Goal: Task Accomplishment & Management: Complete application form

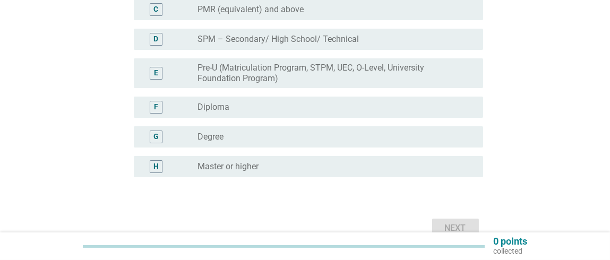
scroll to position [211, 0]
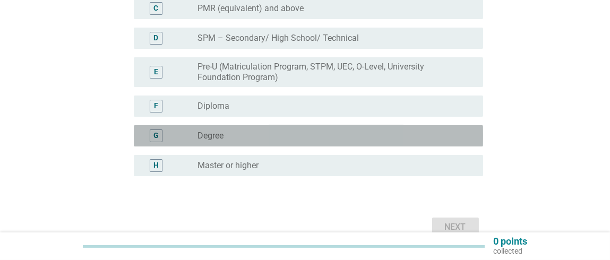
click at [308, 138] on div "radio_button_unchecked Degree" at bounding box center [331, 136] width 268 height 11
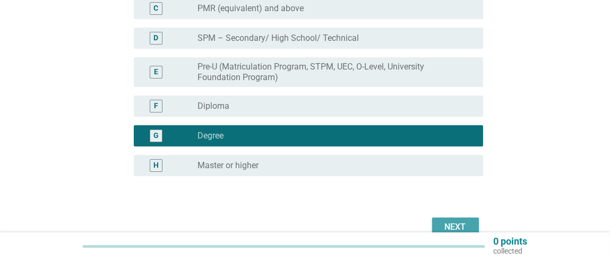
click at [444, 221] on div "Next" at bounding box center [455, 227] width 30 height 13
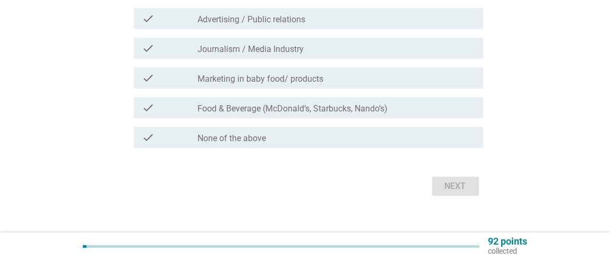
scroll to position [406, 0]
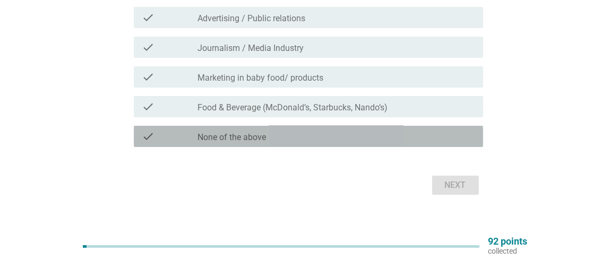
click at [430, 135] on div "check_box_outline_blank None of the above" at bounding box center [335, 136] width 277 height 13
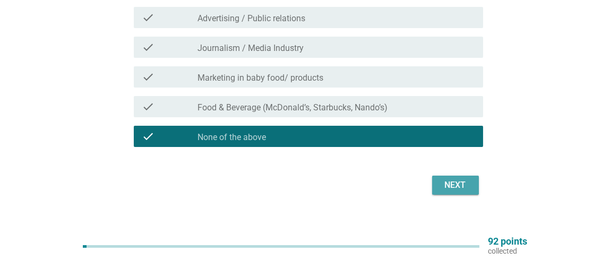
click at [452, 193] on button "Next" at bounding box center [455, 185] width 47 height 19
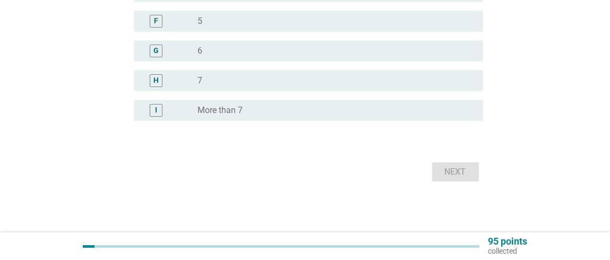
scroll to position [0, 0]
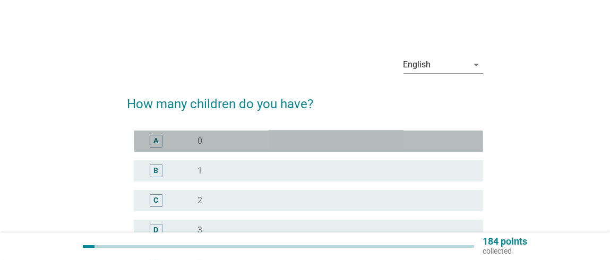
click at [319, 150] on div "A radio_button_unchecked 0" at bounding box center [308, 141] width 349 height 21
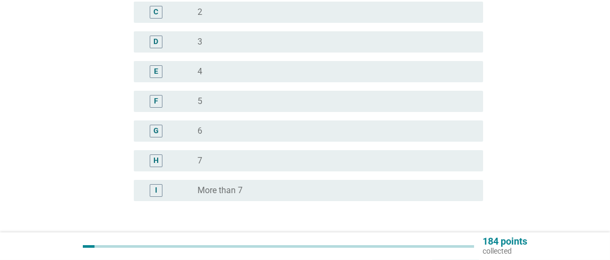
scroll to position [268, 0]
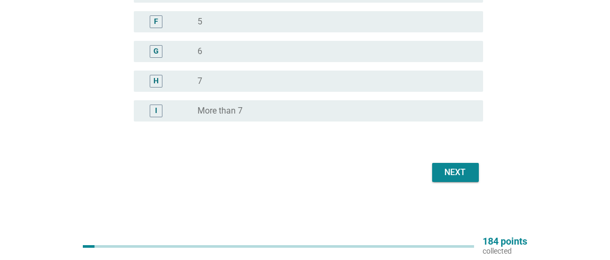
click at [453, 171] on div "Next" at bounding box center [455, 172] width 30 height 13
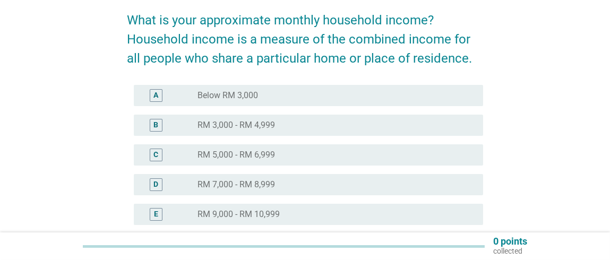
scroll to position [98, 0]
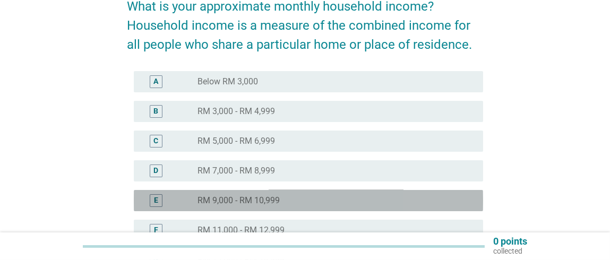
click at [276, 199] on label "RM 9,000 - RM 10,999" at bounding box center [238, 200] width 82 height 11
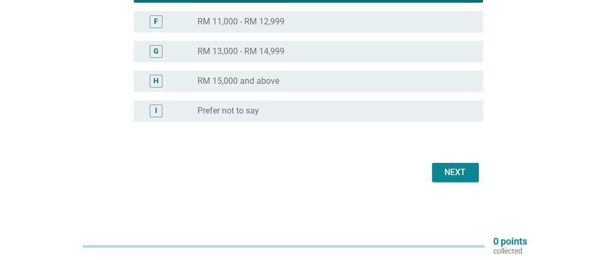
scroll to position [306, 0]
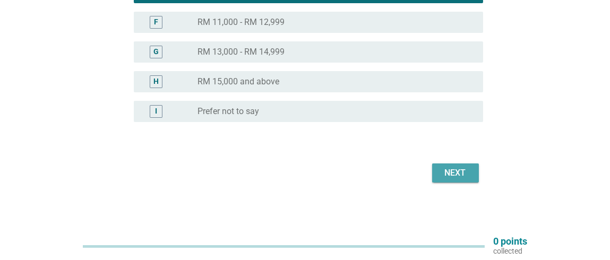
click at [460, 172] on div "Next" at bounding box center [455, 173] width 30 height 13
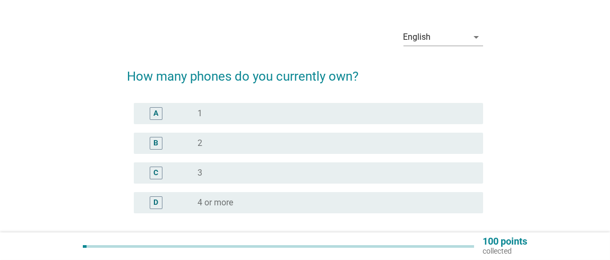
scroll to position [29, 0]
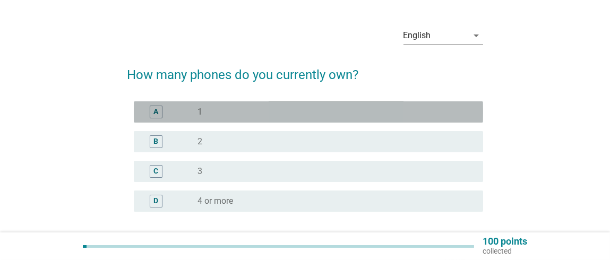
click at [337, 113] on div "radio_button_unchecked 1" at bounding box center [331, 112] width 268 height 11
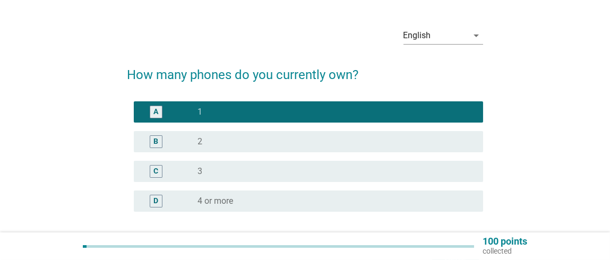
scroll to position [119, 0]
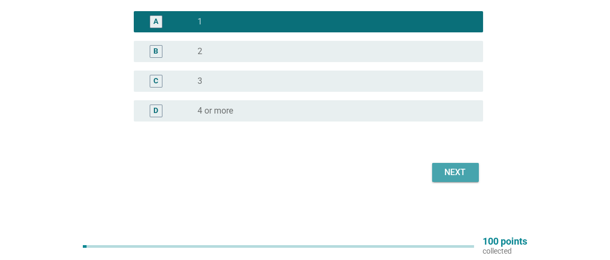
click at [439, 170] on button "Next" at bounding box center [455, 172] width 47 height 19
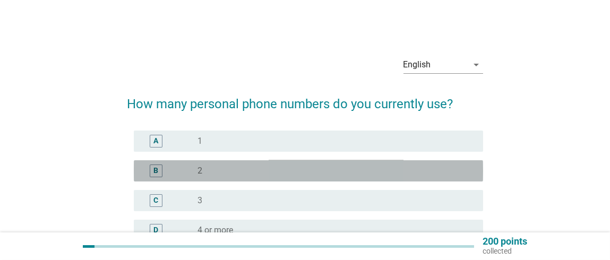
click at [372, 169] on div "radio_button_unchecked 2" at bounding box center [331, 171] width 268 height 11
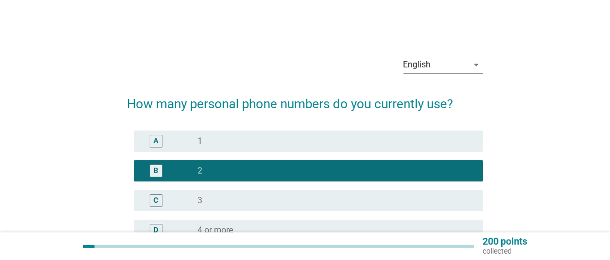
scroll to position [119, 0]
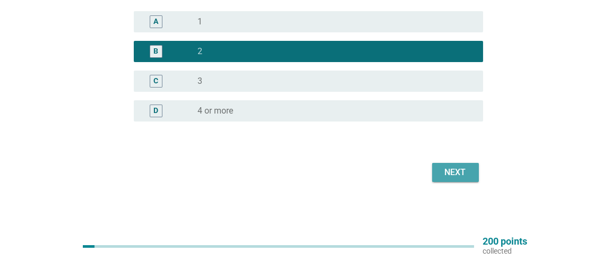
click at [462, 176] on div "Next" at bounding box center [455, 172] width 30 height 13
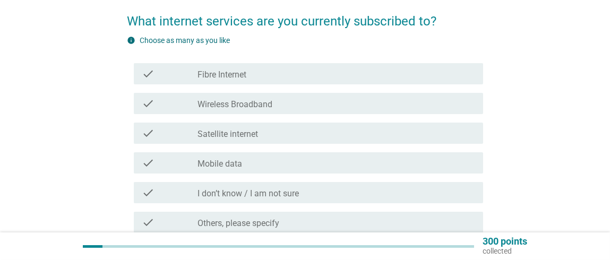
scroll to position [89, 0]
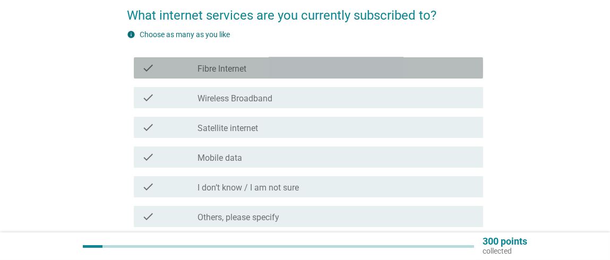
click at [302, 73] on div "check_box_outline_blank Fibre Internet" at bounding box center [335, 68] width 277 height 13
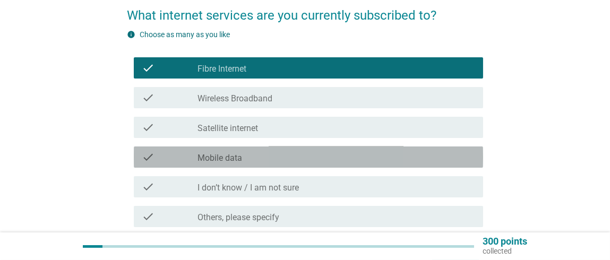
click at [278, 157] on div "check_box_outline_blank Mobile data" at bounding box center [335, 157] width 277 height 13
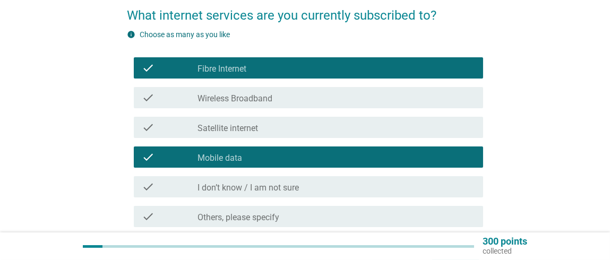
scroll to position [181, 0]
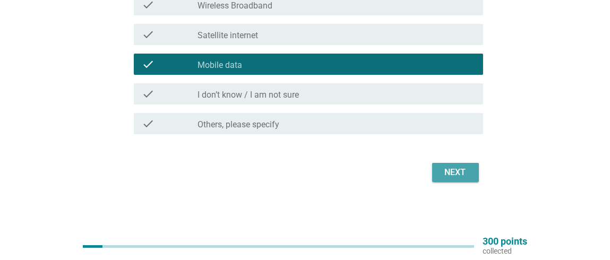
click at [454, 171] on div "Next" at bounding box center [455, 172] width 30 height 13
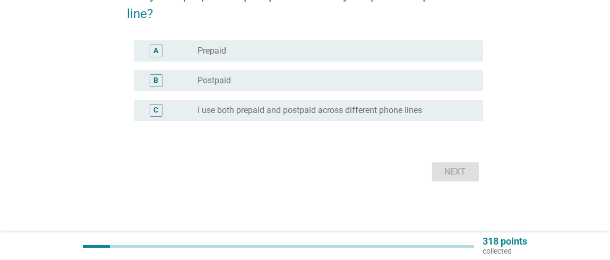
scroll to position [0, 0]
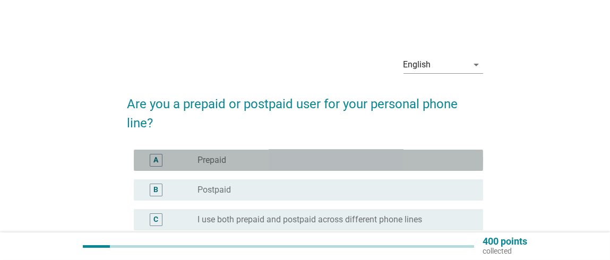
click at [337, 156] on div "radio_button_unchecked Prepaid" at bounding box center [331, 160] width 268 height 11
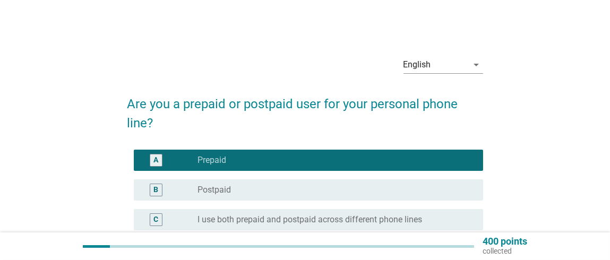
scroll to position [109, 0]
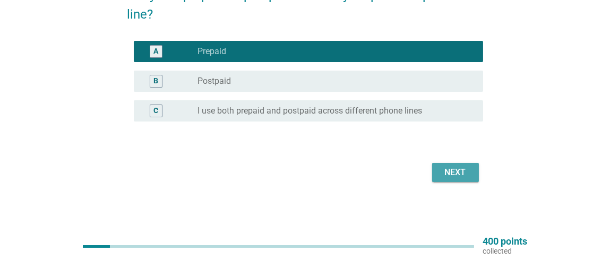
click at [456, 178] on div "Next" at bounding box center [455, 172] width 30 height 13
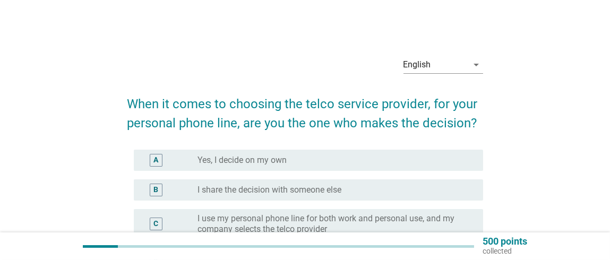
click at [334, 171] on div "A radio_button_unchecked Yes, I decide on my own" at bounding box center [305, 160] width 356 height 30
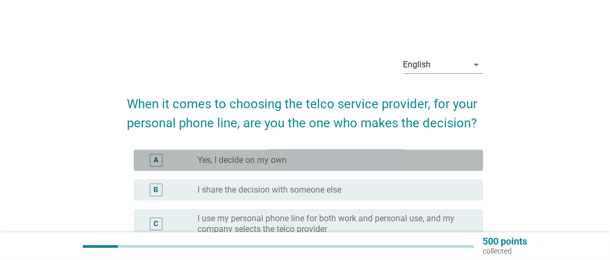
click at [335, 158] on div "radio_button_unchecked Yes, I decide on my own" at bounding box center [331, 160] width 268 height 11
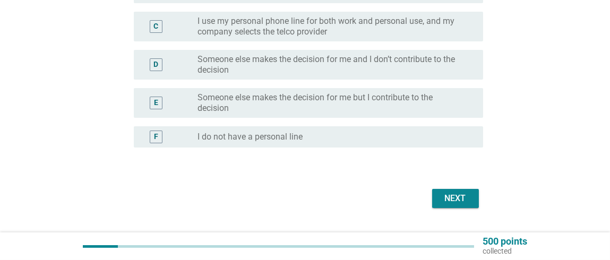
scroll to position [216, 0]
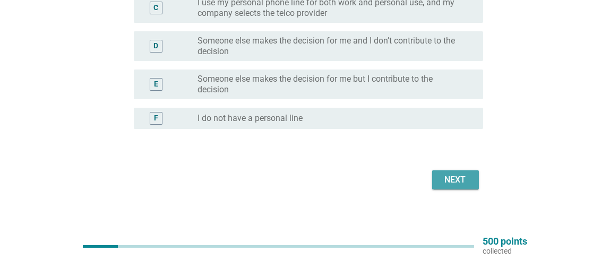
click at [460, 185] on div "Next" at bounding box center [455, 180] width 30 height 13
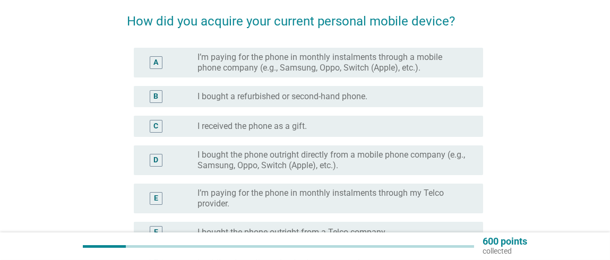
scroll to position [84, 0]
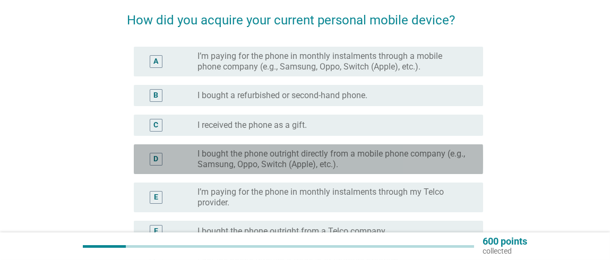
click at [392, 174] on div "D radio_button_unchecked I bought the phone outright directly from a mobile pho…" at bounding box center [308, 159] width 349 height 30
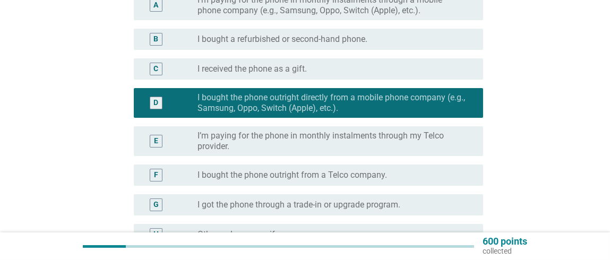
scroll to position [234, 0]
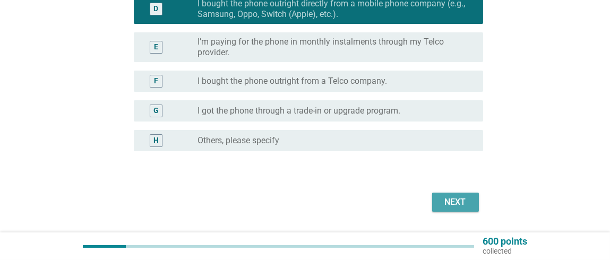
click at [445, 197] on div "Next" at bounding box center [455, 202] width 30 height 13
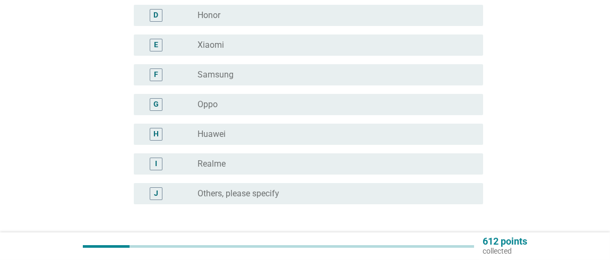
scroll to position [0, 0]
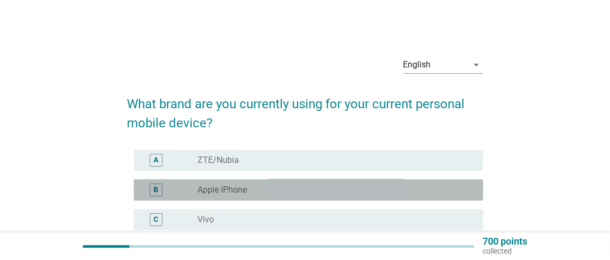
click at [414, 196] on div "B radio_button_unchecked Apple iPhone" at bounding box center [308, 189] width 349 height 21
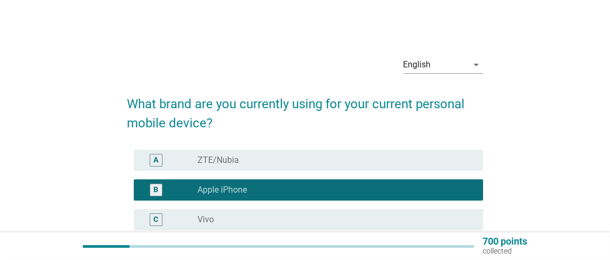
scroll to position [187, 0]
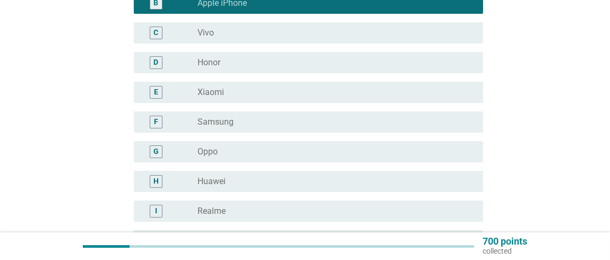
click at [414, 196] on div "I radio_button_unchecked Realme" at bounding box center [305, 211] width 356 height 30
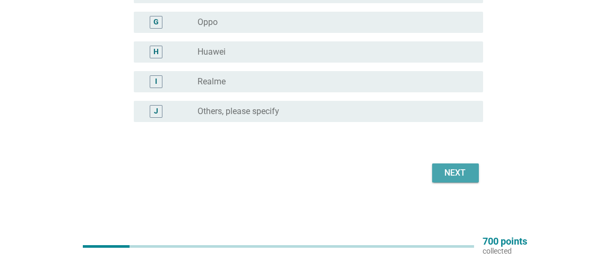
click at [461, 171] on div "Next" at bounding box center [455, 173] width 30 height 13
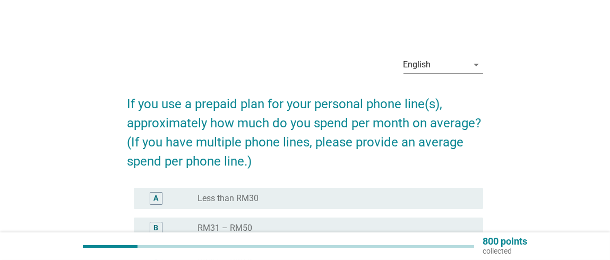
scroll to position [85, 0]
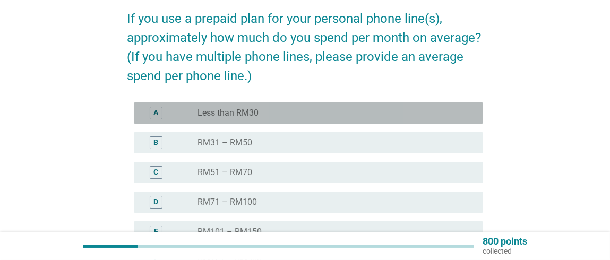
click at [405, 118] on div "radio_button_unchecked Less than RM30" at bounding box center [335, 113] width 277 height 13
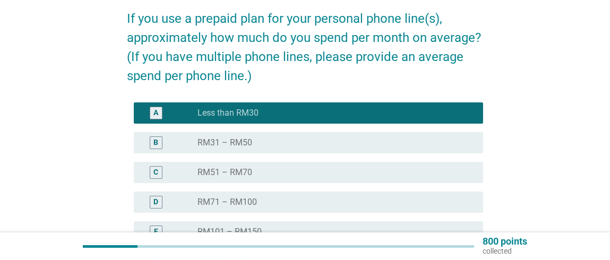
scroll to position [266, 0]
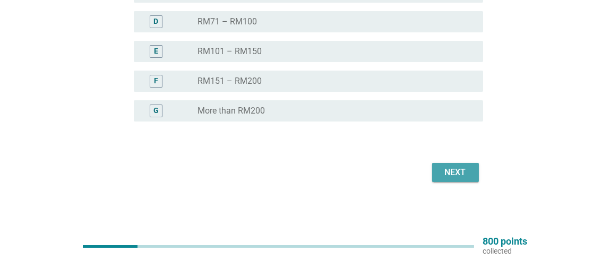
click at [451, 169] on div "Next" at bounding box center [455, 172] width 30 height 13
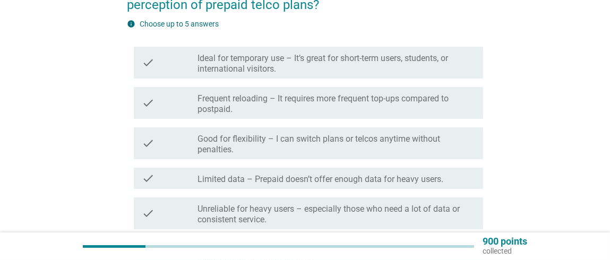
scroll to position [119, 0]
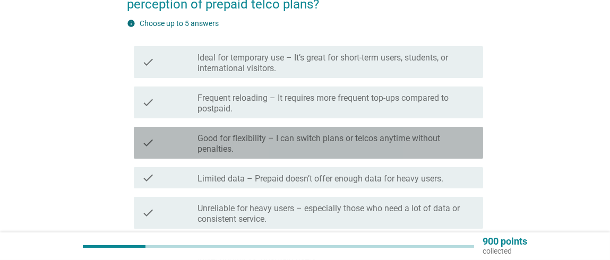
click at [431, 140] on label "Good for flexibility – I can switch plans or telcos anytime without penalties." at bounding box center [335, 143] width 277 height 21
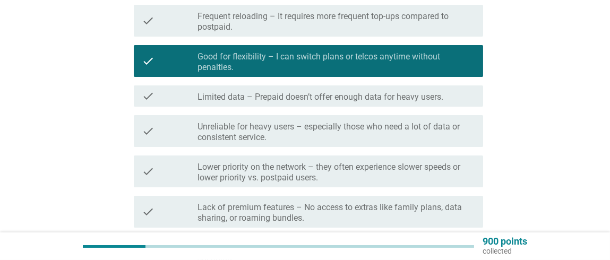
scroll to position [201, 0]
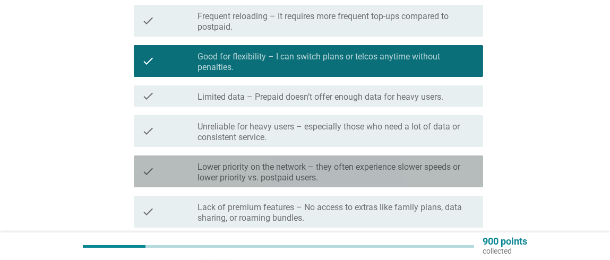
click at [416, 170] on label "Lower priority on the network – they often experience slower speeds or lower pr…" at bounding box center [335, 172] width 277 height 21
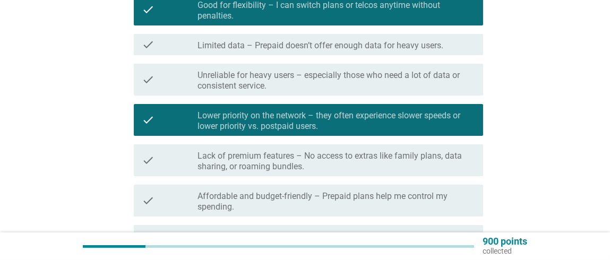
scroll to position [253, 0]
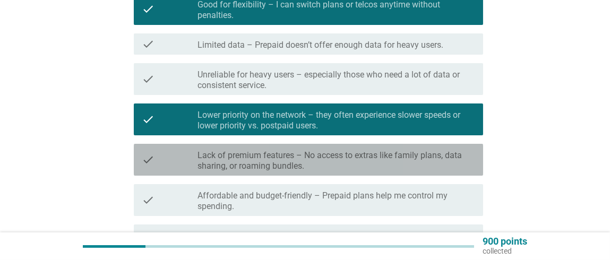
click at [416, 170] on label "Lack of premium features – No access to extras like family plans, data sharing,…" at bounding box center [335, 160] width 277 height 21
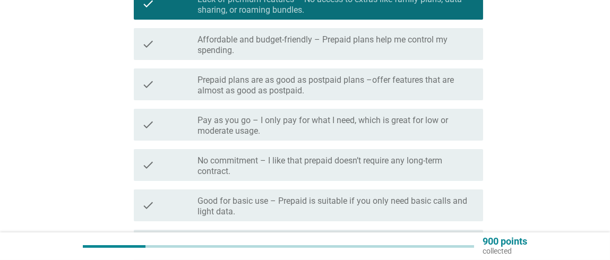
scroll to position [417, 0]
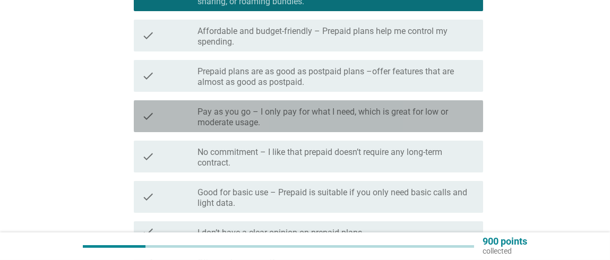
click at [419, 116] on label "Pay as you go – I only pay for what I need, which is great for low or moderate …" at bounding box center [335, 117] width 277 height 21
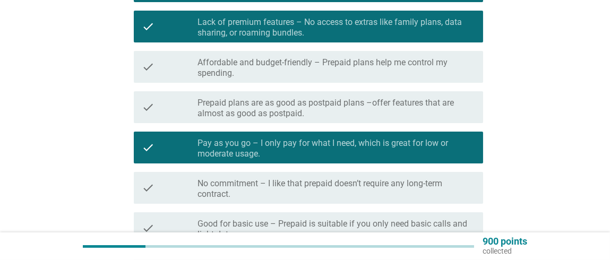
scroll to position [386, 0]
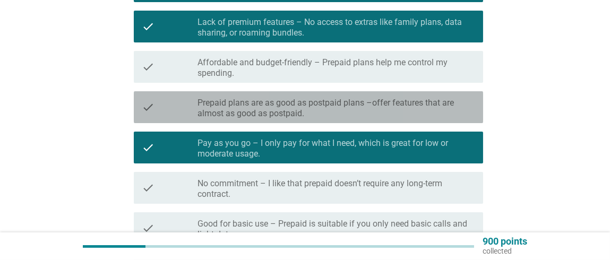
click at [421, 98] on label "Prepaid plans are as good as postpaid plans –offer features that are almost as …" at bounding box center [335, 108] width 277 height 21
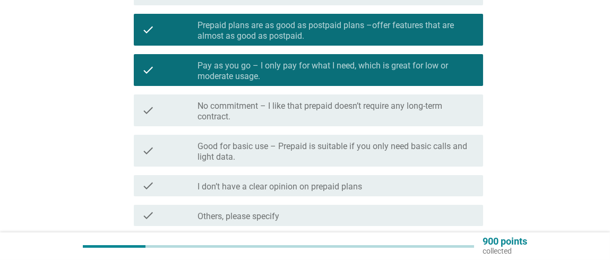
scroll to position [463, 0]
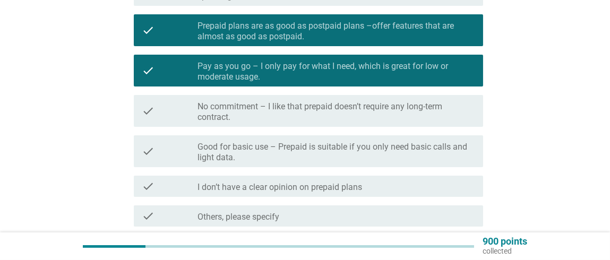
click at [418, 102] on label "No commitment – I like that prepaid doesn’t require any long-term contract." at bounding box center [335, 111] width 277 height 21
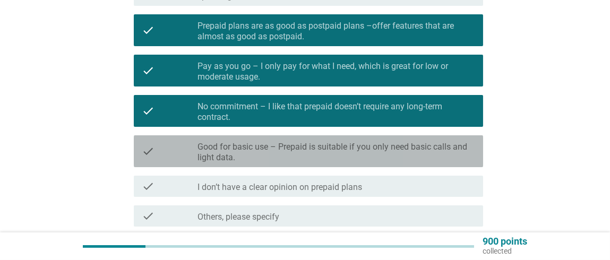
click at [409, 155] on label "Good for basic use – Prepaid is suitable if you only need basic calls and light…" at bounding box center [335, 152] width 277 height 21
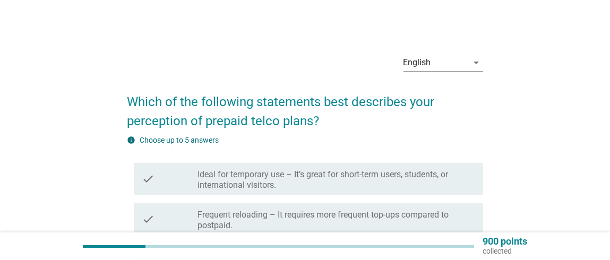
scroll to position [87, 0]
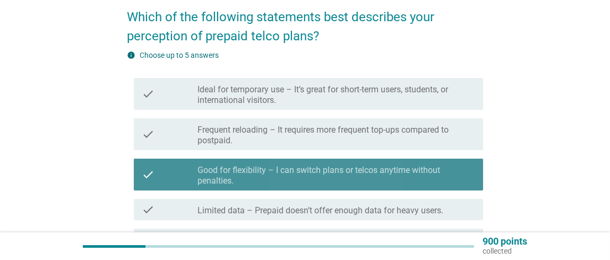
click at [374, 167] on label "Good for flexibility – I can switch plans or telcos anytime without penalties." at bounding box center [335, 175] width 277 height 21
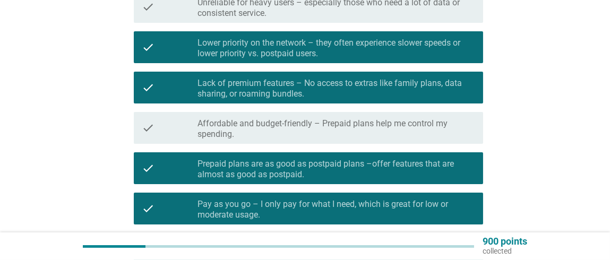
scroll to position [325, 0]
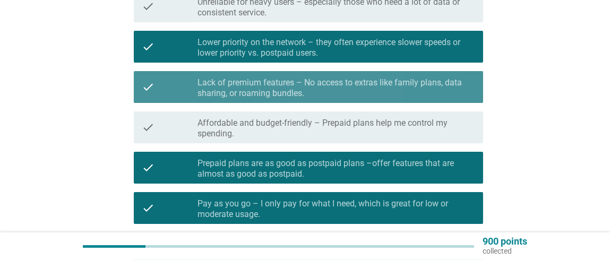
click at [386, 89] on label "Lack of premium features – No access to extras like family plans, data sharing,…" at bounding box center [335, 87] width 277 height 21
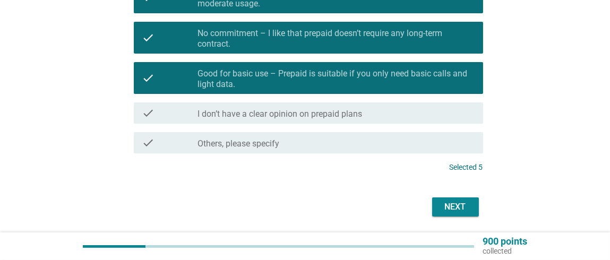
scroll to position [559, 0]
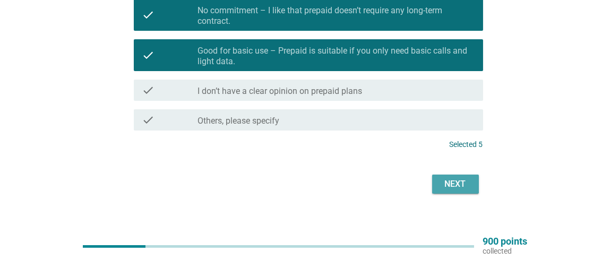
click at [450, 181] on div "Next" at bounding box center [455, 184] width 30 height 13
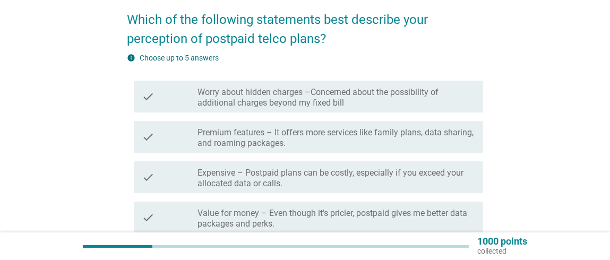
scroll to position [84, 0]
click at [456, 98] on label "Worry about hidden charges –Concerned about the possibility of additional charg…" at bounding box center [335, 98] width 277 height 21
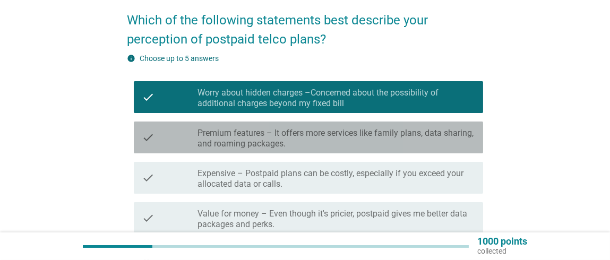
click at [439, 137] on label "Premium features – It offers more services like family plans, data sharing, and…" at bounding box center [335, 138] width 277 height 21
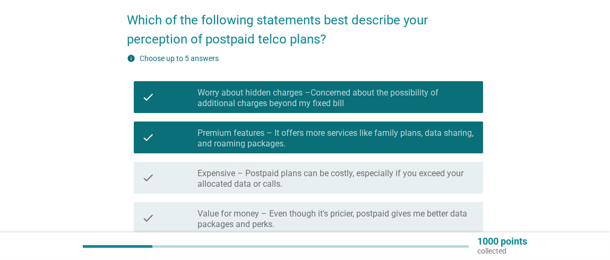
scroll to position [126, 0]
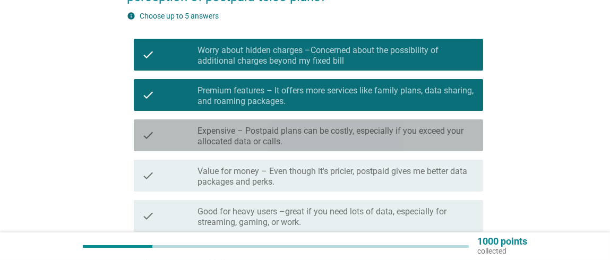
click at [439, 137] on label "Expensive – Postpaid plans can be costly, especially if you exceed your allocat…" at bounding box center [335, 136] width 277 height 21
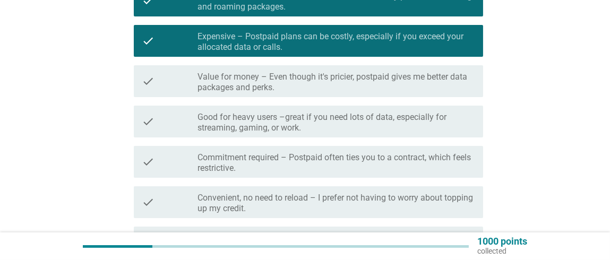
scroll to position [223, 0]
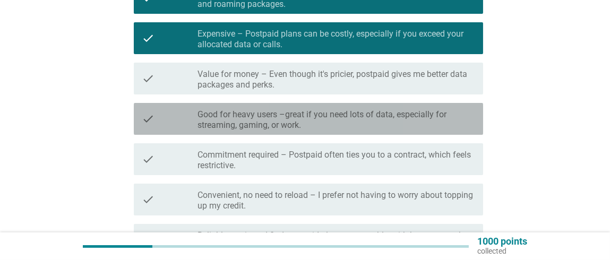
click at [439, 126] on label "Good for heavy users –great if you need lots of data, especially for streaming,…" at bounding box center [335, 119] width 277 height 21
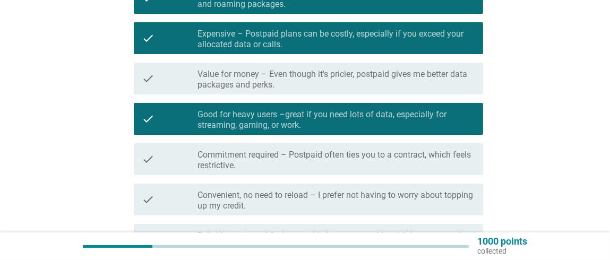
scroll to position [304, 0]
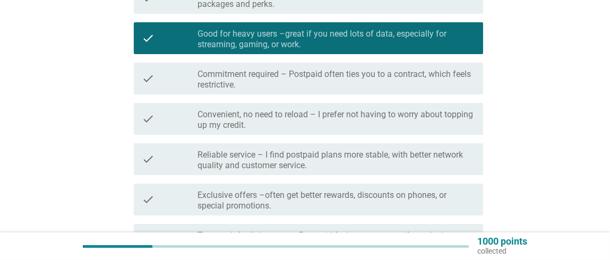
click at [430, 73] on label "Commitment required – Postpaid often ties you to a contract, which feels restri…" at bounding box center [335, 79] width 277 height 21
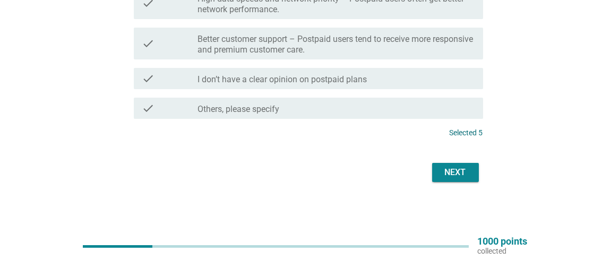
scroll to position [580, 0]
click at [455, 171] on div "Next" at bounding box center [455, 173] width 30 height 13
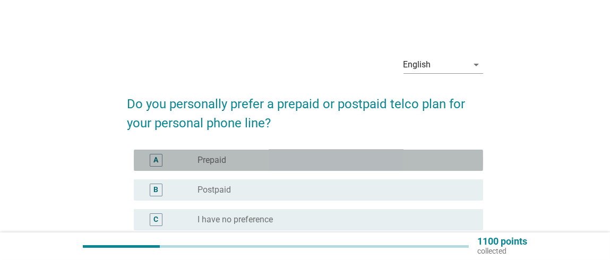
click at [452, 158] on div "radio_button_unchecked Prepaid" at bounding box center [331, 160] width 268 height 11
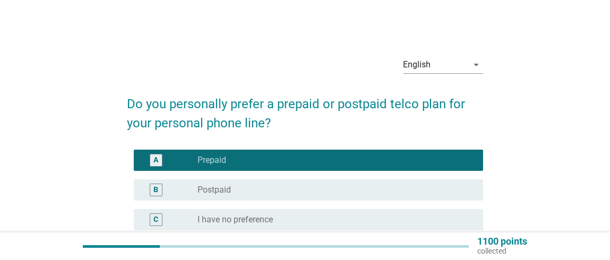
scroll to position [138, 0]
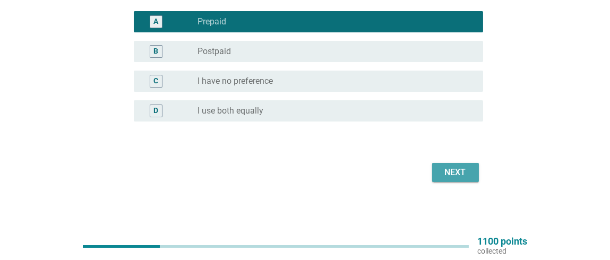
click at [462, 174] on div "Next" at bounding box center [455, 172] width 30 height 13
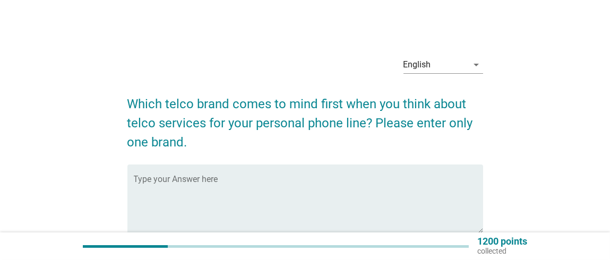
click at [381, 196] on textarea "Type your Answer here" at bounding box center [308, 205] width 349 height 56
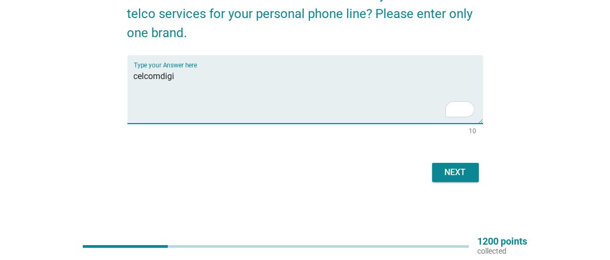
type textarea "celcomdigi"
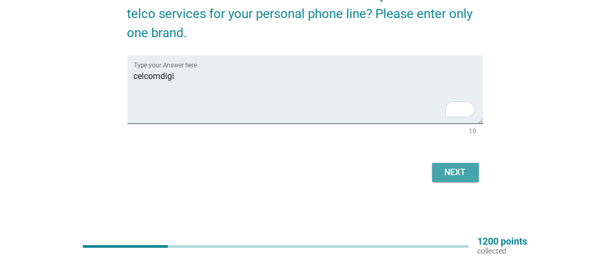
click at [456, 169] on div "Next" at bounding box center [455, 172] width 30 height 13
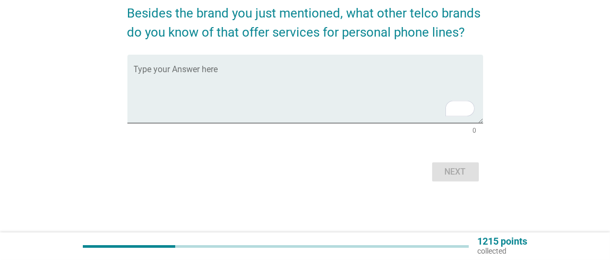
scroll to position [0, 0]
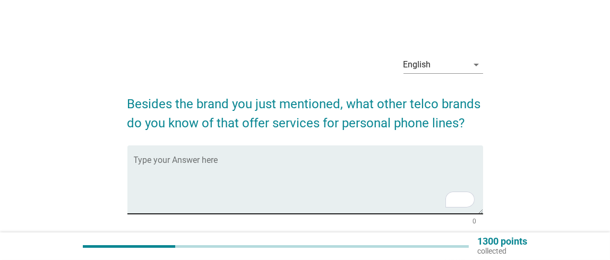
click at [367, 146] on div "Type your Answer here" at bounding box center [308, 179] width 349 height 68
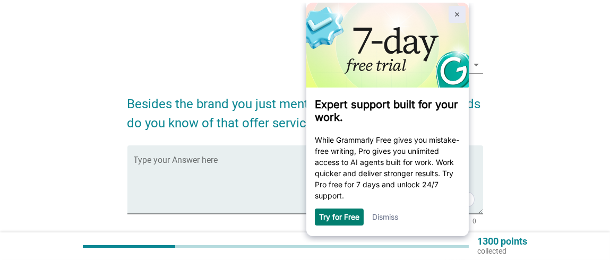
click at [456, 13] on img at bounding box center [456, 14] width 5 height 5
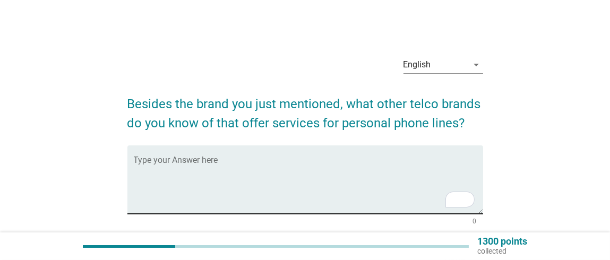
click at [319, 179] on textarea "To enrich screen reader interactions, please activate Accessibility in Grammarl…" at bounding box center [308, 186] width 349 height 56
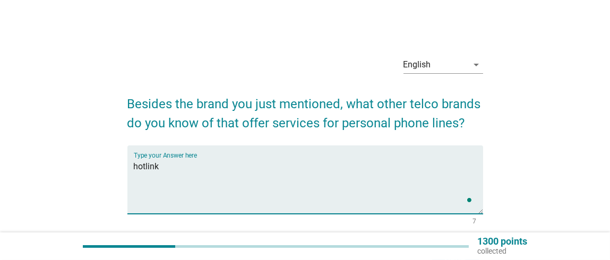
scroll to position [90, 0]
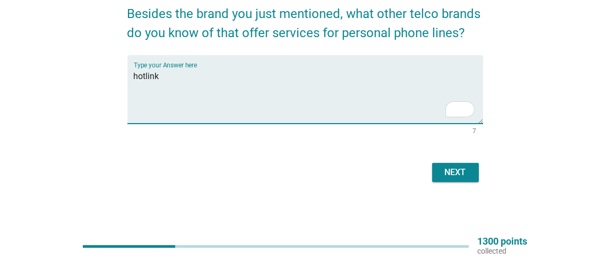
type textarea "hotlink"
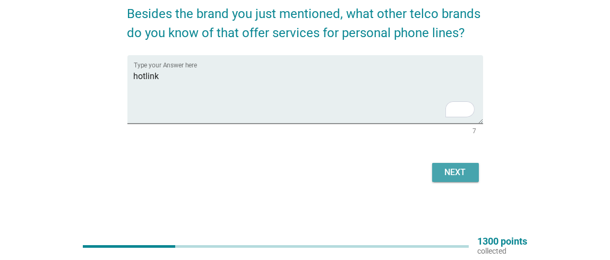
click at [447, 166] on div "Next" at bounding box center [455, 172] width 30 height 13
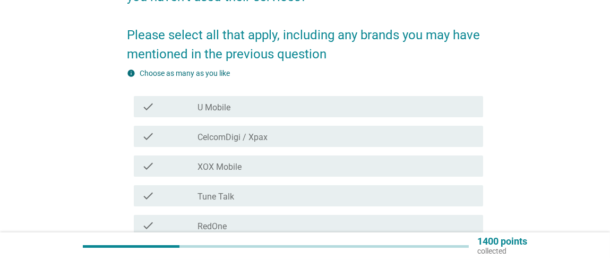
scroll to position [126, 0]
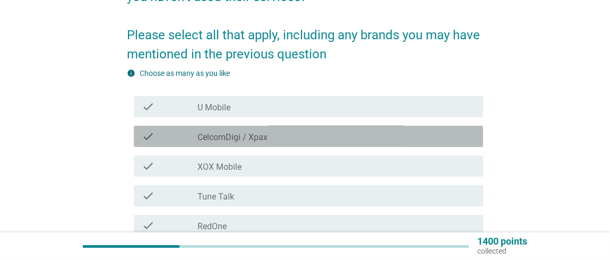
click at [310, 133] on div "check_box_outline_blank CelcomDigi / Xpax" at bounding box center [335, 136] width 277 height 13
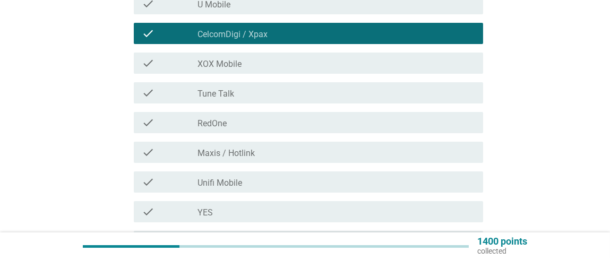
scroll to position [230, 0]
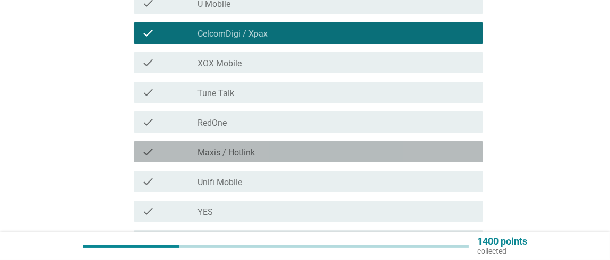
click at [309, 149] on div "check_box_outline_blank Maxis / Hotlink" at bounding box center [335, 151] width 277 height 13
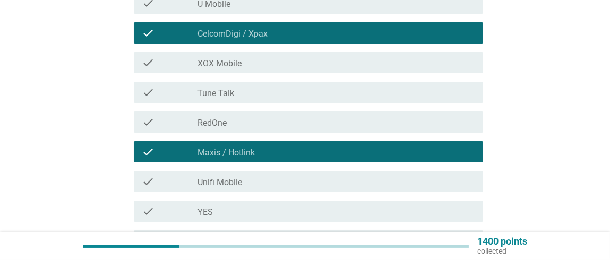
scroll to position [347, 0]
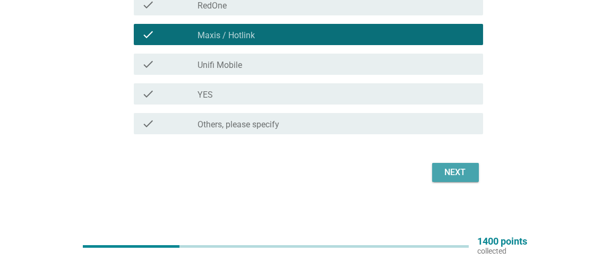
click at [446, 168] on div "Next" at bounding box center [455, 172] width 30 height 13
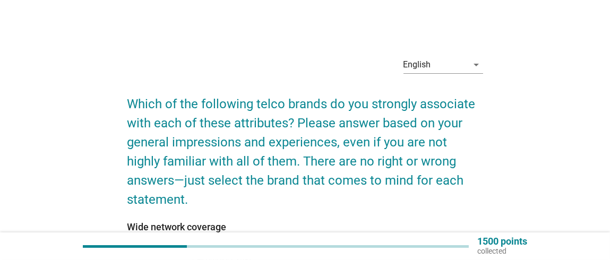
scroll to position [159, 0]
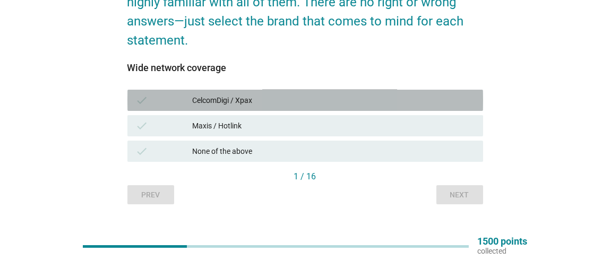
click at [339, 94] on div "CelcomDigi / Xpax" at bounding box center [333, 100] width 282 height 13
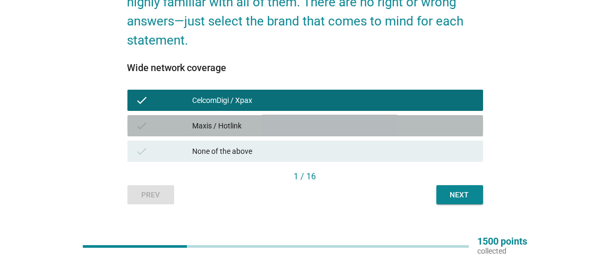
click at [337, 119] on div "Maxis / Hotlink" at bounding box center [333, 125] width 282 height 13
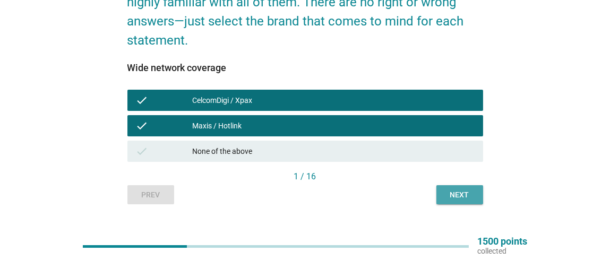
click at [447, 189] on div "Next" at bounding box center [460, 194] width 30 height 11
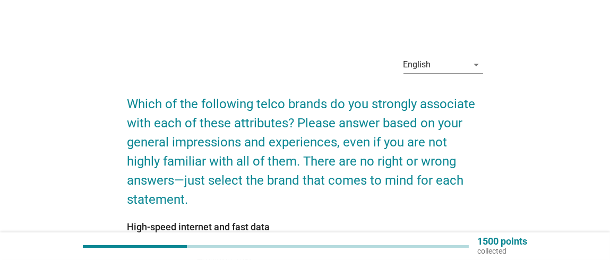
scroll to position [136, 0]
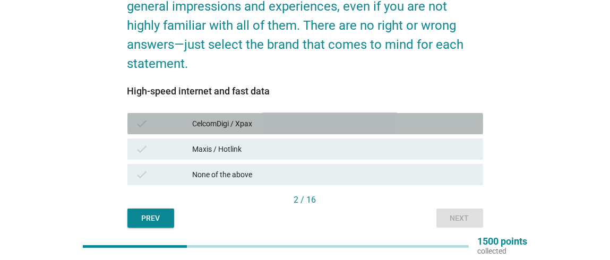
click at [287, 117] on div "CelcomDigi / Xpax" at bounding box center [333, 123] width 282 height 13
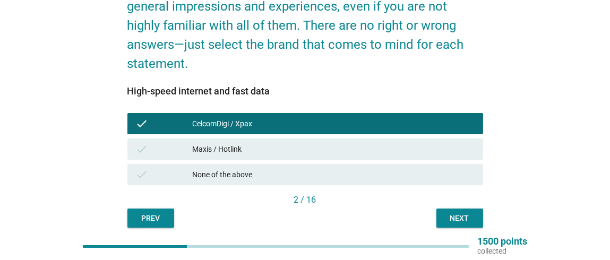
click at [287, 143] on div "Maxis / Hotlink" at bounding box center [333, 149] width 282 height 13
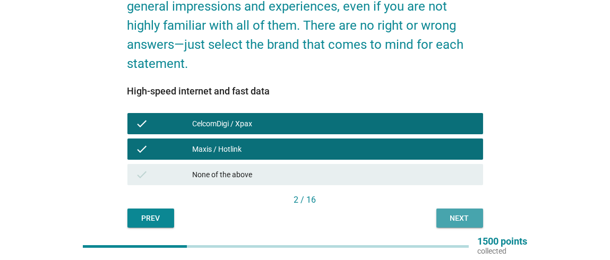
click at [456, 213] on div "Next" at bounding box center [460, 218] width 30 height 11
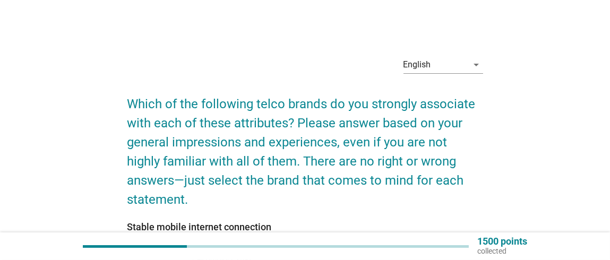
scroll to position [159, 0]
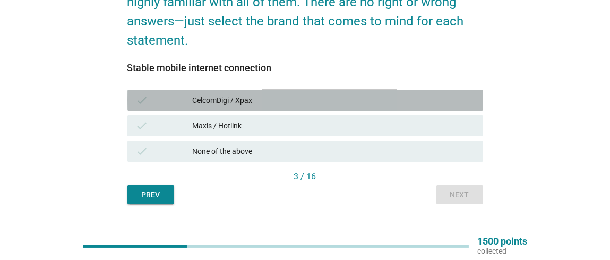
click at [366, 94] on div "CelcomDigi / Xpax" at bounding box center [333, 100] width 282 height 13
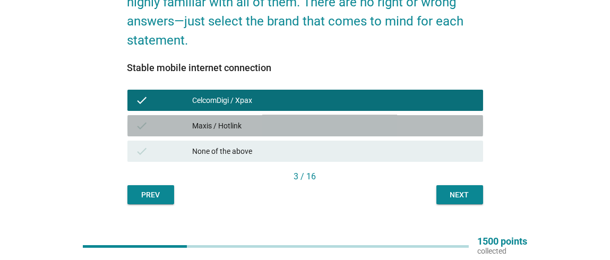
click at [364, 115] on div "check Maxis / Hotlink" at bounding box center [305, 125] width 356 height 21
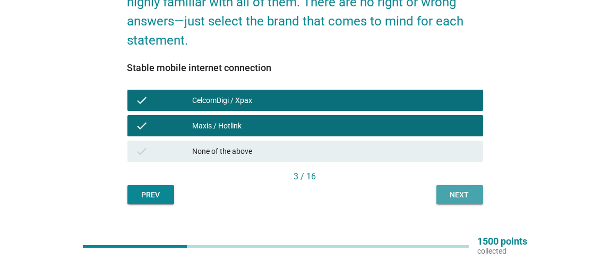
click at [461, 189] on div "Next" at bounding box center [460, 194] width 30 height 11
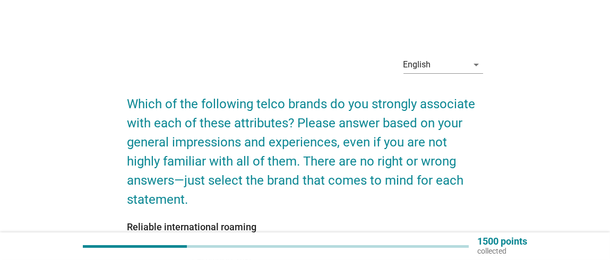
scroll to position [127, 0]
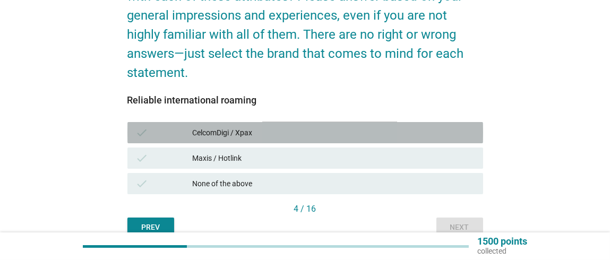
click at [363, 126] on div "CelcomDigi / Xpax" at bounding box center [333, 132] width 282 height 13
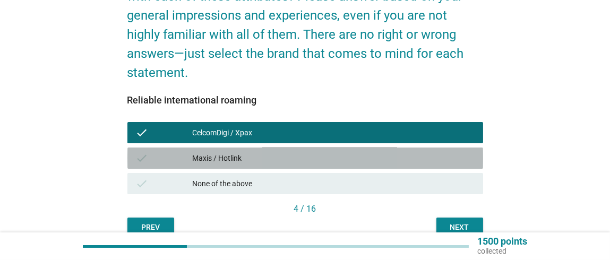
click at [360, 152] on div "Maxis / Hotlink" at bounding box center [333, 158] width 282 height 13
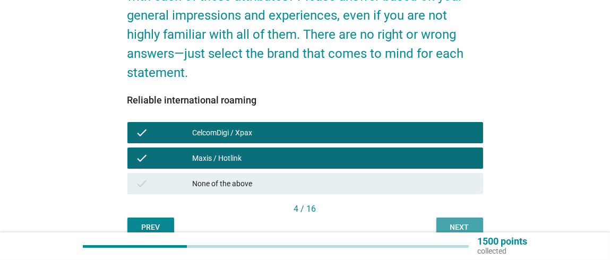
click at [457, 222] on div "Next" at bounding box center [460, 227] width 30 height 11
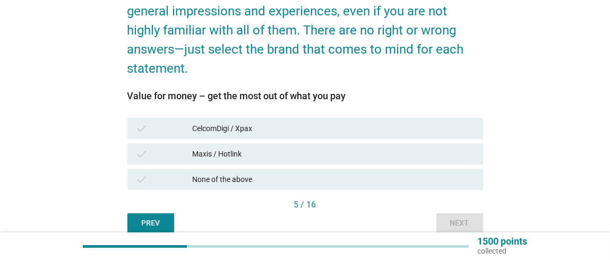
scroll to position [131, 0]
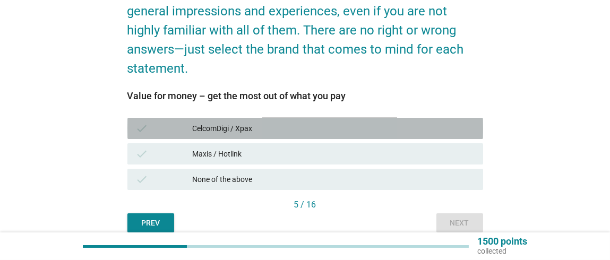
click at [412, 122] on div "CelcomDigi / Xpax" at bounding box center [333, 128] width 282 height 13
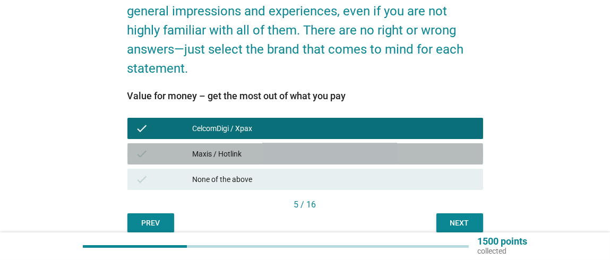
click at [411, 143] on div "check Maxis / Hotlink" at bounding box center [305, 153] width 356 height 21
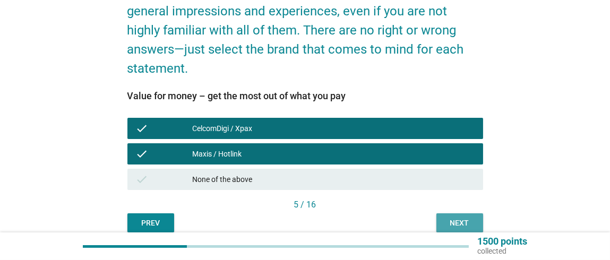
click at [449, 218] on div "Next" at bounding box center [460, 223] width 30 height 11
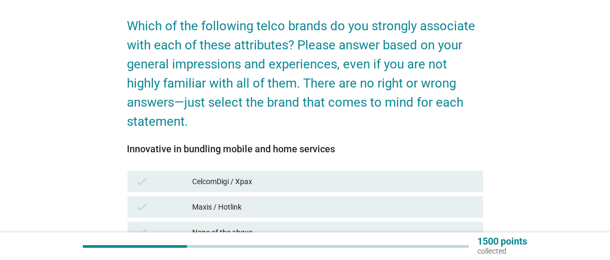
scroll to position [78, 0]
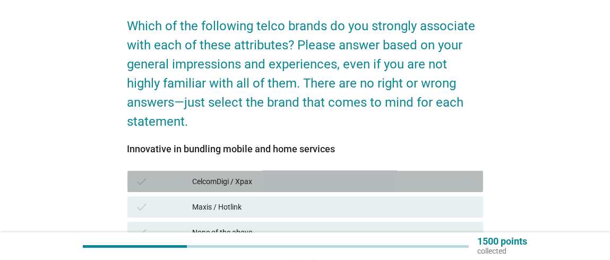
click at [427, 175] on div "CelcomDigi / Xpax" at bounding box center [333, 181] width 282 height 13
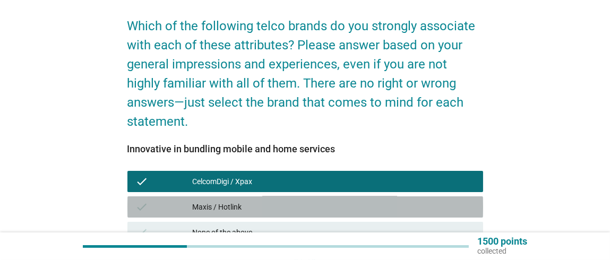
click at [427, 196] on div "check Maxis / Hotlink" at bounding box center [305, 206] width 356 height 21
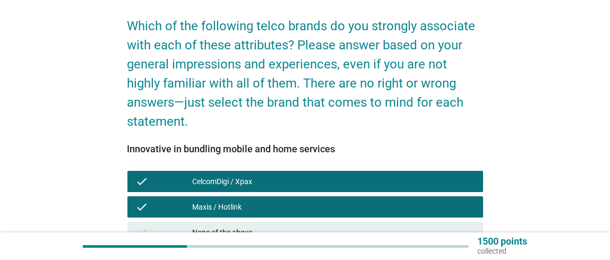
scroll to position [159, 0]
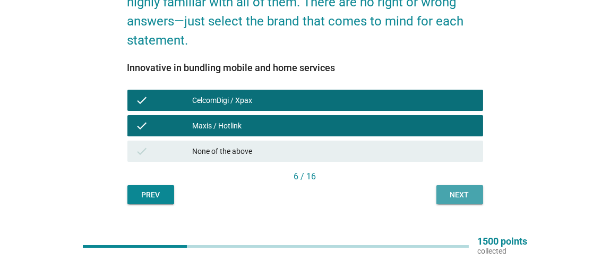
click at [453, 189] on div "Next" at bounding box center [460, 194] width 30 height 11
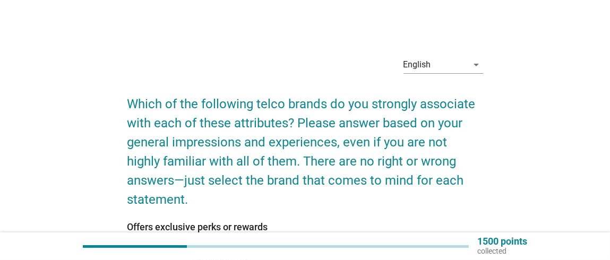
scroll to position [88, 0]
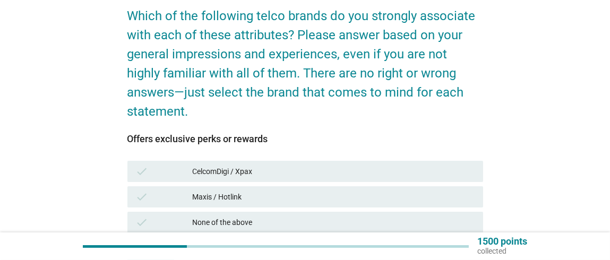
click at [452, 165] on div "CelcomDigi / Xpax" at bounding box center [333, 171] width 282 height 13
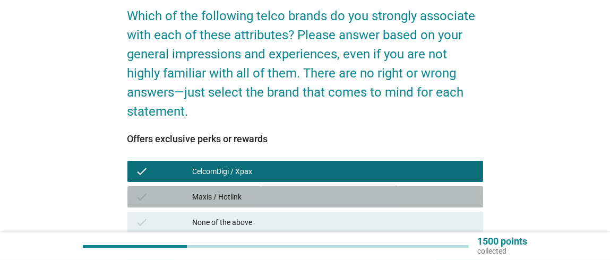
click at [451, 186] on div "check Maxis / Hotlink" at bounding box center [305, 196] width 356 height 21
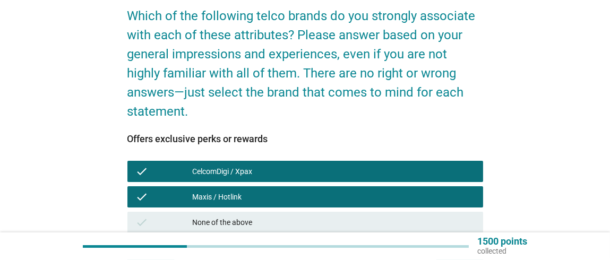
scroll to position [159, 0]
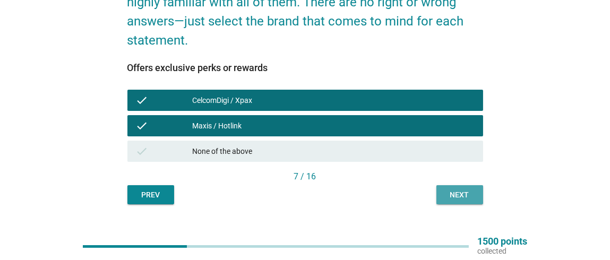
click at [456, 189] on div "Next" at bounding box center [460, 194] width 30 height 11
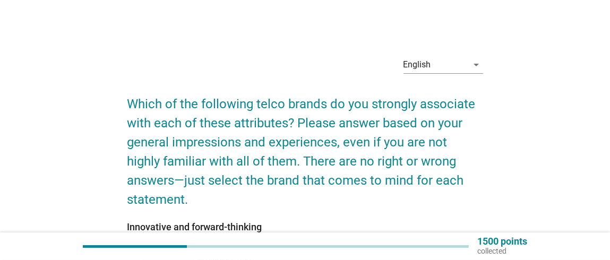
scroll to position [99, 0]
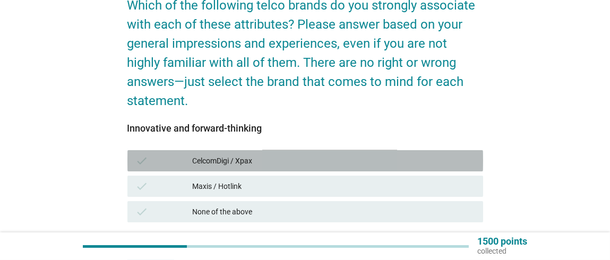
click at [458, 154] on div "CelcomDigi / Xpax" at bounding box center [333, 160] width 282 height 13
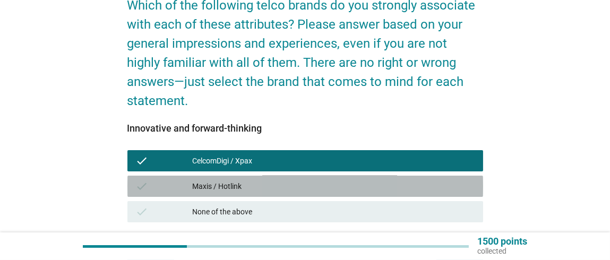
click at [457, 176] on div "check Maxis / Hotlink" at bounding box center [305, 186] width 356 height 21
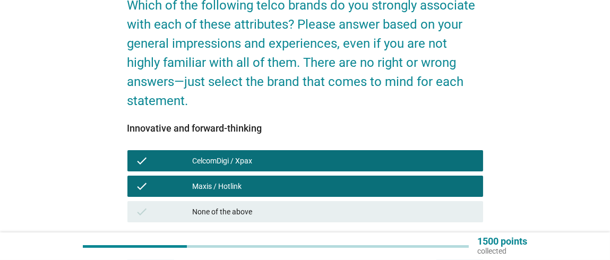
scroll to position [159, 0]
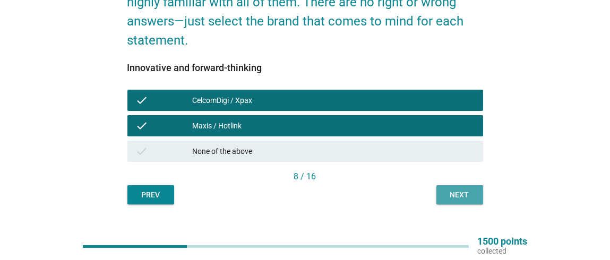
click at [458, 185] on button "Next" at bounding box center [459, 194] width 47 height 19
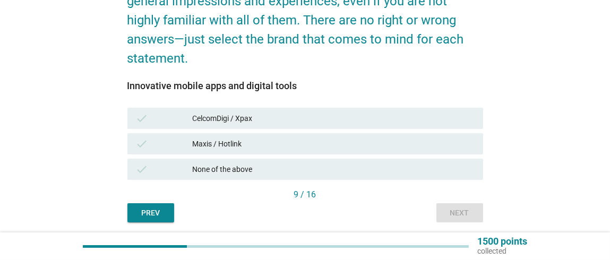
scroll to position [142, 0]
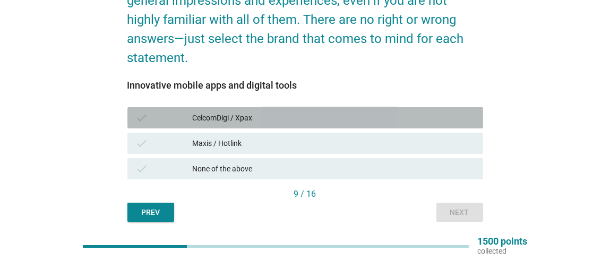
click at [449, 111] on div "CelcomDigi / Xpax" at bounding box center [333, 117] width 282 height 13
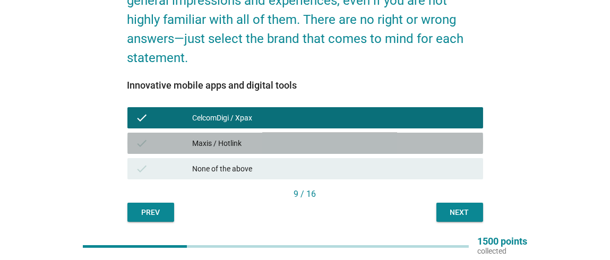
click at [445, 133] on div "check Maxis / Hotlink" at bounding box center [305, 143] width 356 height 21
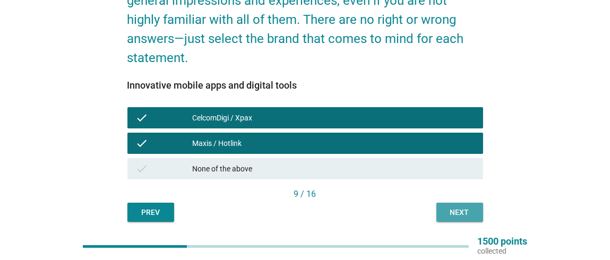
click at [464, 207] on div "Next" at bounding box center [460, 212] width 30 height 11
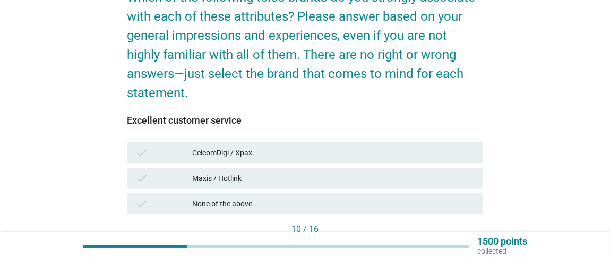
scroll to position [108, 0]
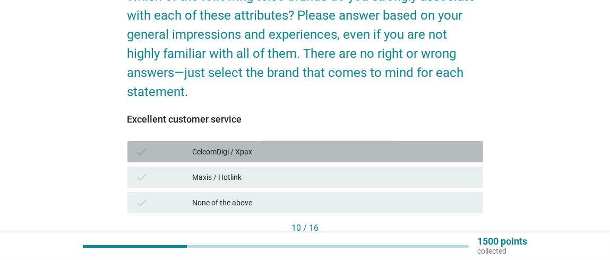
click at [443, 142] on div "check CelcomDigi / Xpax" at bounding box center [305, 151] width 356 height 21
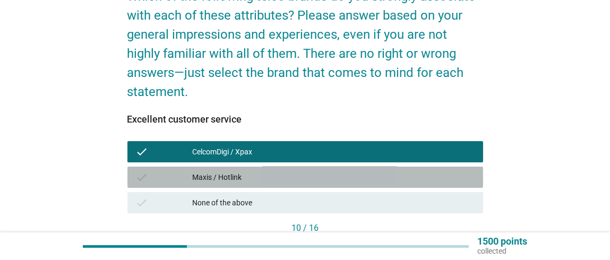
click at [441, 171] on div "Maxis / Hotlink" at bounding box center [333, 177] width 282 height 13
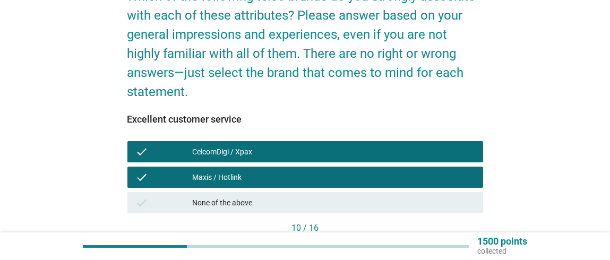
scroll to position [159, 0]
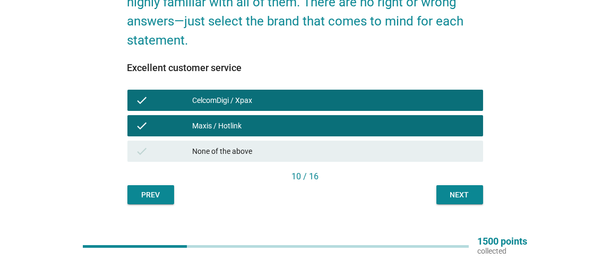
click at [461, 189] on div "Next" at bounding box center [460, 194] width 30 height 11
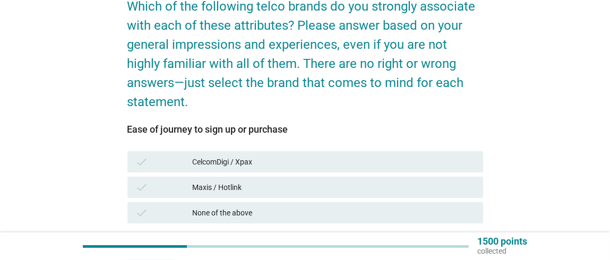
scroll to position [99, 0]
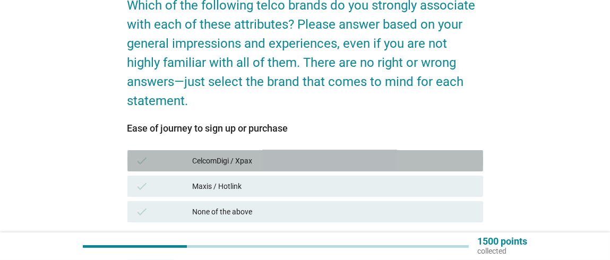
click at [435, 154] on div "CelcomDigi / Xpax" at bounding box center [333, 160] width 282 height 13
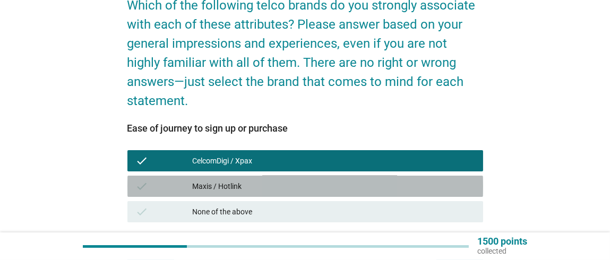
click at [431, 180] on div "Maxis / Hotlink" at bounding box center [333, 186] width 282 height 13
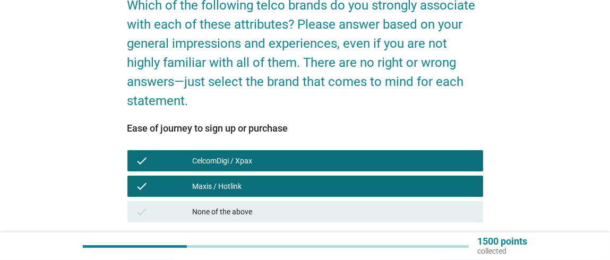
scroll to position [143, 0]
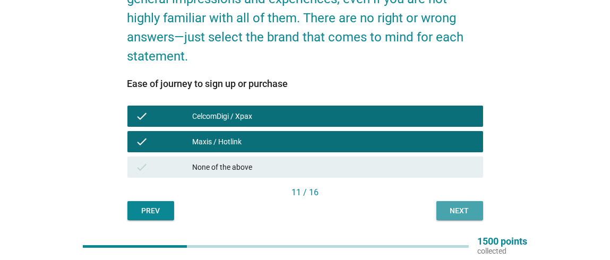
click at [451, 205] on div "Next" at bounding box center [460, 210] width 30 height 11
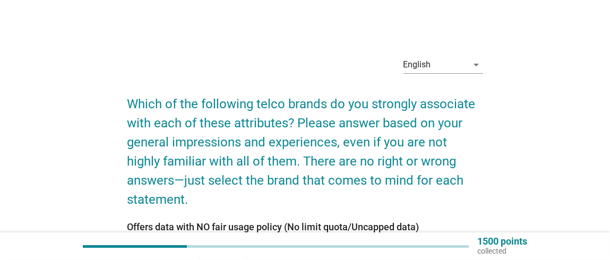
scroll to position [84, 0]
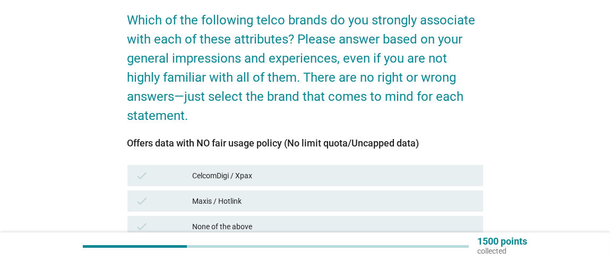
click at [447, 169] on div "CelcomDigi / Xpax" at bounding box center [333, 175] width 282 height 13
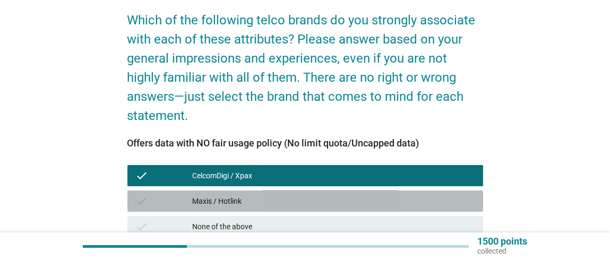
click at [442, 195] on div "Maxis / Hotlink" at bounding box center [333, 201] width 282 height 13
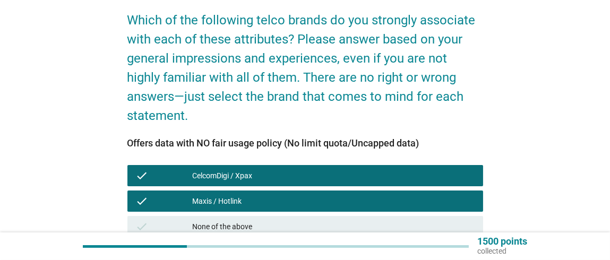
scroll to position [159, 0]
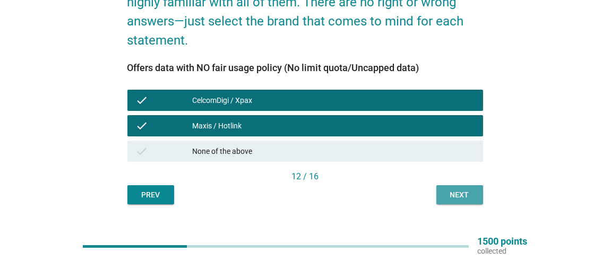
click at [463, 189] on div "Next" at bounding box center [460, 194] width 30 height 11
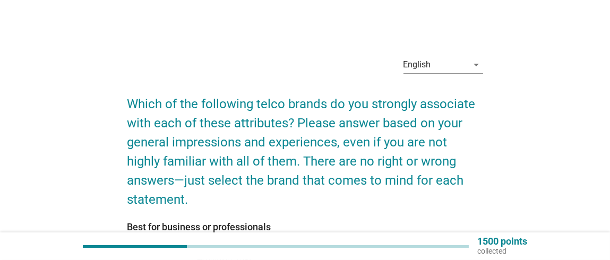
scroll to position [105, 0]
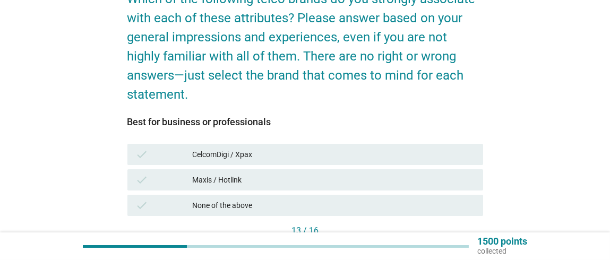
click at [444, 148] on div "CelcomDigi / Xpax" at bounding box center [333, 154] width 282 height 13
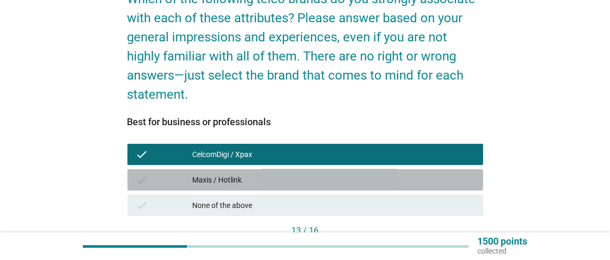
click at [439, 169] on div "check Maxis / Hotlink" at bounding box center [305, 179] width 356 height 21
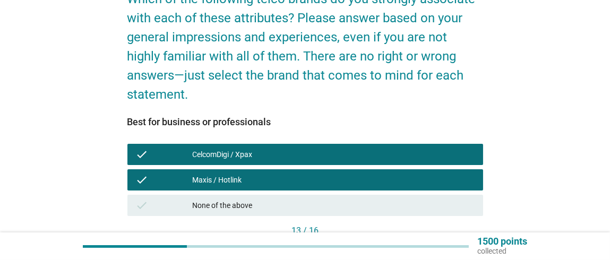
scroll to position [159, 0]
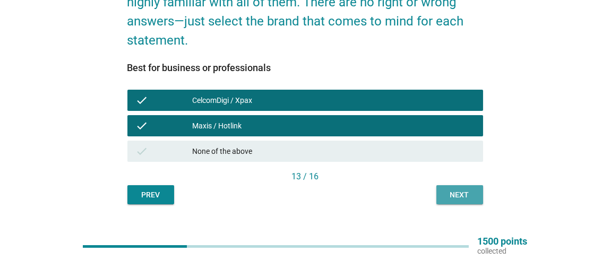
click at [451, 189] on div "Next" at bounding box center [460, 194] width 30 height 11
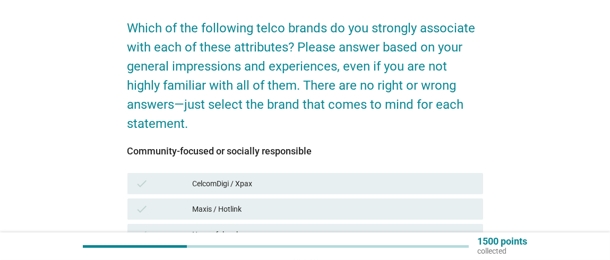
scroll to position [76, 0]
click at [435, 170] on div "check CelcomDigi / Xpax" at bounding box center [305, 182] width 360 height 25
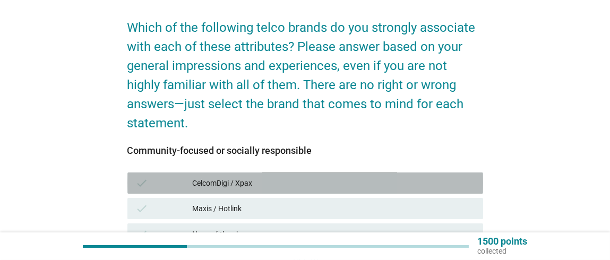
click at [431, 177] on div "CelcomDigi / Xpax" at bounding box center [333, 183] width 282 height 13
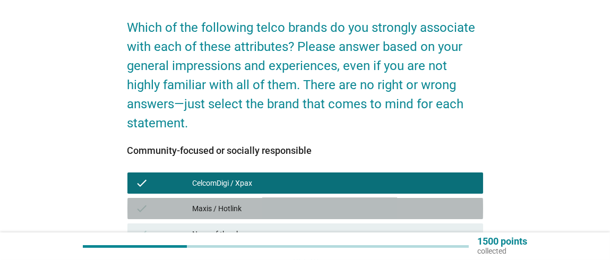
click at [422, 202] on div "Maxis / Hotlink" at bounding box center [333, 208] width 282 height 13
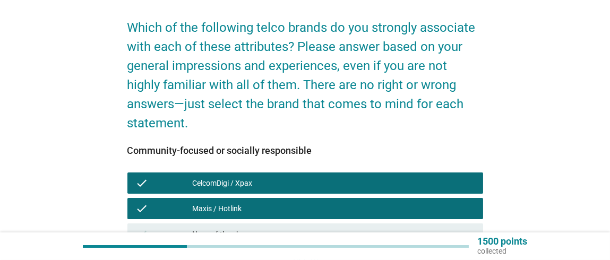
scroll to position [159, 0]
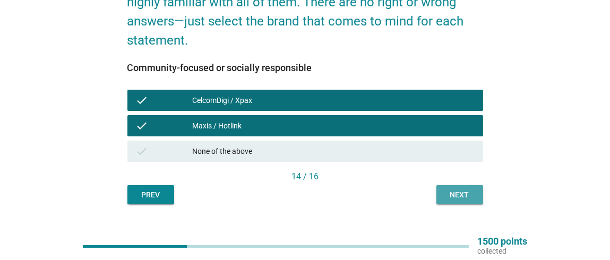
click at [456, 189] on div "Next" at bounding box center [460, 194] width 30 height 11
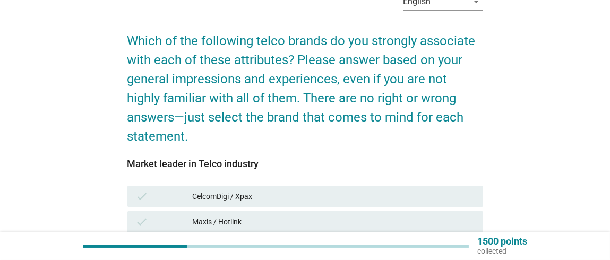
scroll to position [67, 0]
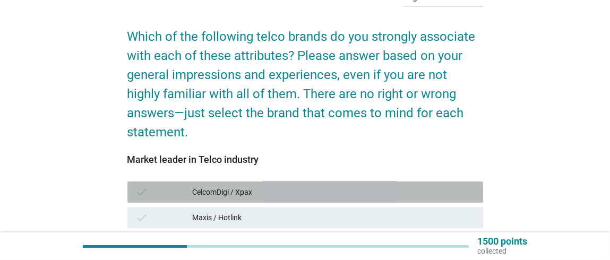
click at [422, 186] on div "CelcomDigi / Xpax" at bounding box center [333, 192] width 282 height 13
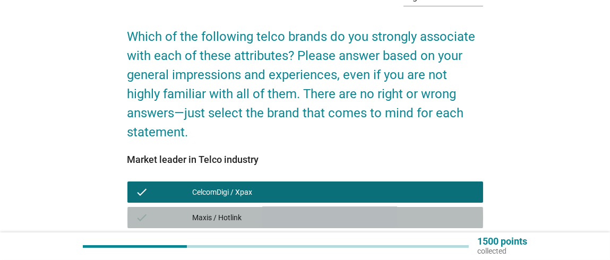
click at [410, 211] on div "Maxis / Hotlink" at bounding box center [333, 217] width 282 height 13
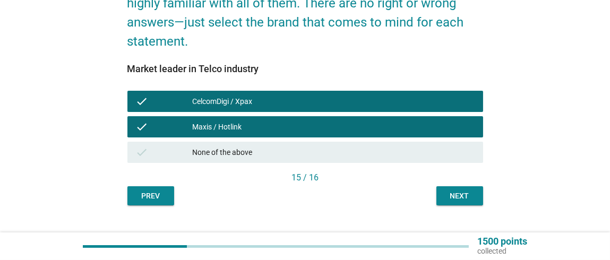
scroll to position [0, 0]
click at [457, 190] on div "Next" at bounding box center [460, 195] width 30 height 11
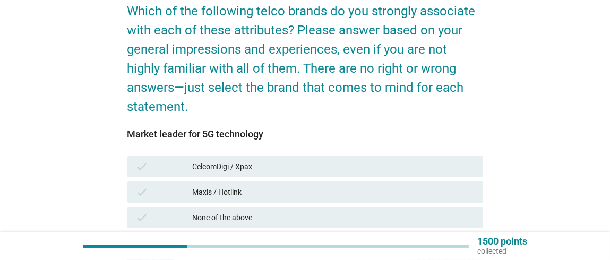
click at [413, 179] on div "check Maxis / Hotlink" at bounding box center [305, 191] width 360 height 25
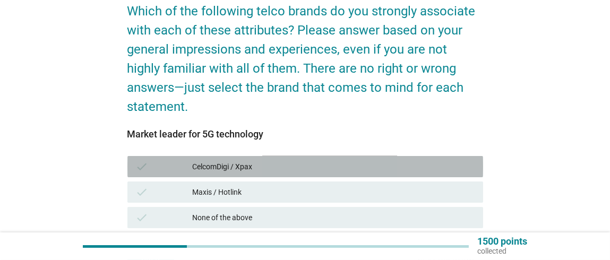
click at [414, 156] on div "check CelcomDigi / Xpax" at bounding box center [305, 166] width 356 height 21
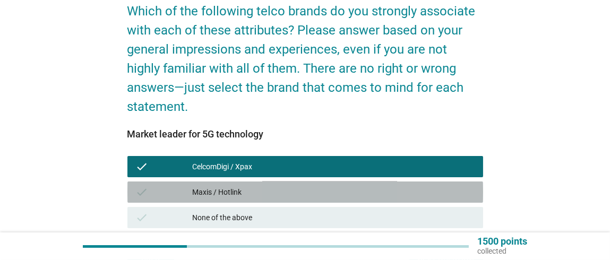
click at [411, 186] on div "Maxis / Hotlink" at bounding box center [333, 192] width 282 height 13
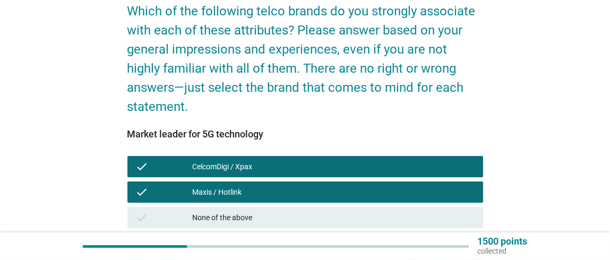
scroll to position [159, 0]
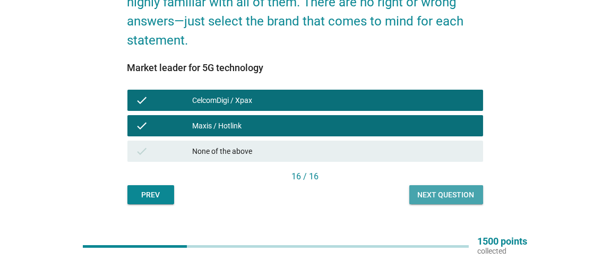
click at [432, 189] on div "Next question" at bounding box center [446, 194] width 57 height 11
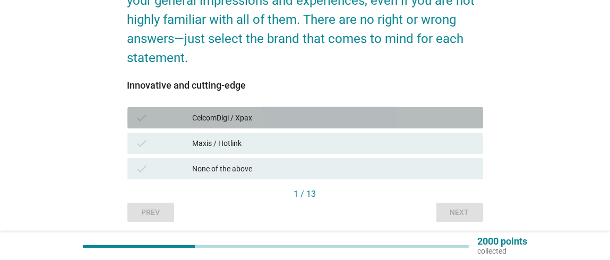
click at [398, 118] on div "CelcomDigi / Xpax" at bounding box center [333, 117] width 282 height 13
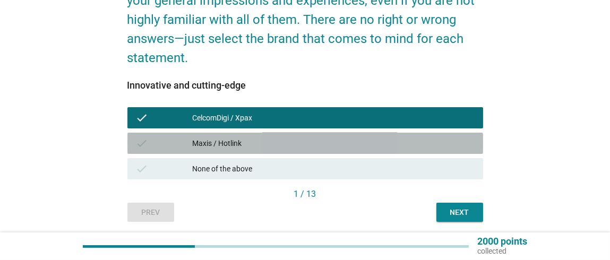
click at [396, 134] on div "check Maxis / Hotlink" at bounding box center [305, 143] width 356 height 21
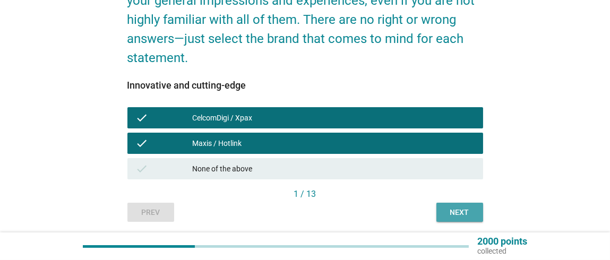
click at [452, 211] on div "Next" at bounding box center [460, 212] width 30 height 11
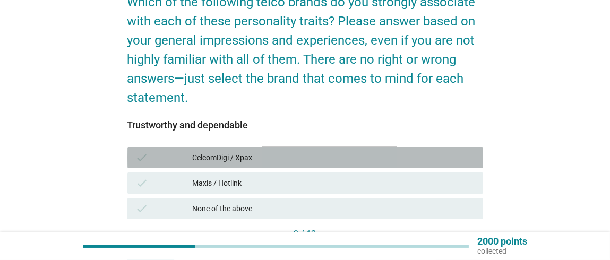
click at [357, 161] on div "CelcomDigi / Xpax" at bounding box center [333, 157] width 282 height 13
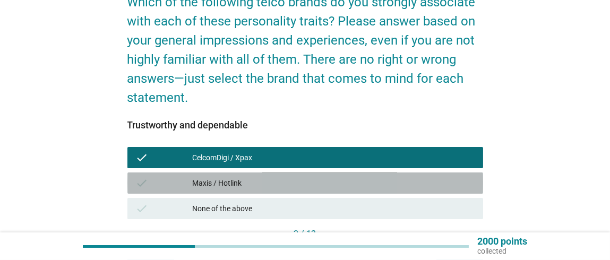
click at [354, 180] on div "Maxis / Hotlink" at bounding box center [333, 183] width 282 height 13
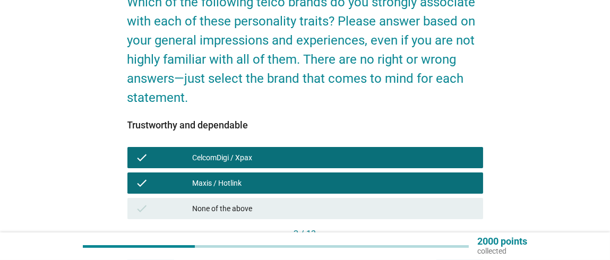
scroll to position [178, 0]
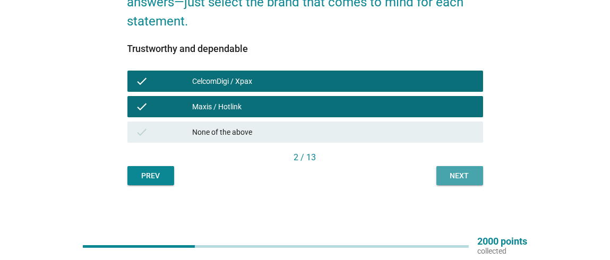
click at [444, 179] on button "Next" at bounding box center [459, 175] width 47 height 19
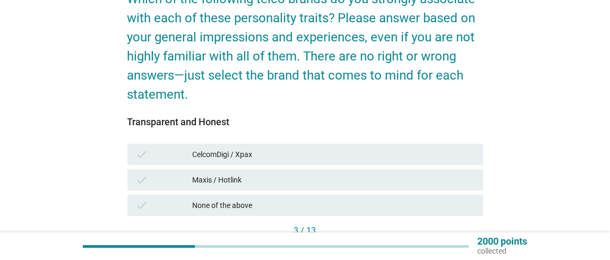
click at [405, 144] on div "check CelcomDigi / Xpax" at bounding box center [305, 154] width 356 height 21
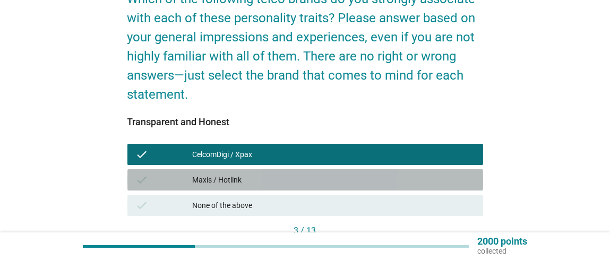
click at [401, 186] on div "check Maxis / Hotlink" at bounding box center [305, 179] width 356 height 21
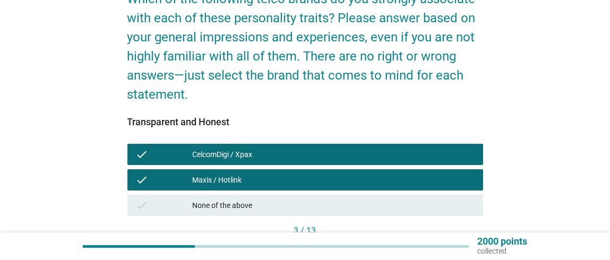
scroll to position [178, 0]
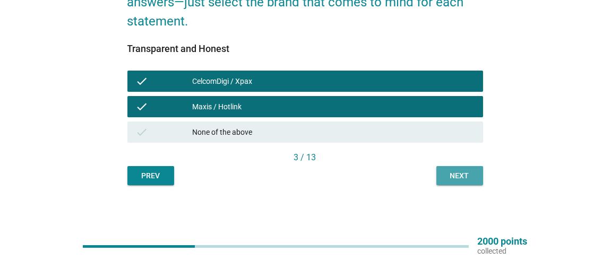
click at [451, 172] on div "Next" at bounding box center [460, 175] width 30 height 11
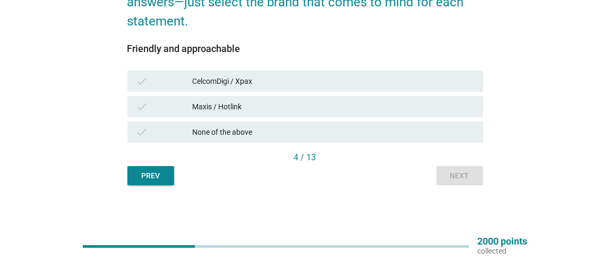
scroll to position [0, 0]
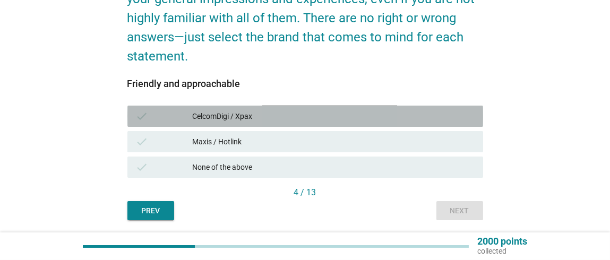
click at [384, 118] on div "CelcomDigi / Xpax" at bounding box center [333, 116] width 282 height 13
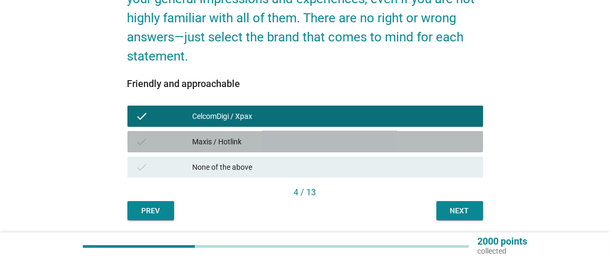
click at [376, 137] on div "Maxis / Hotlink" at bounding box center [333, 141] width 282 height 13
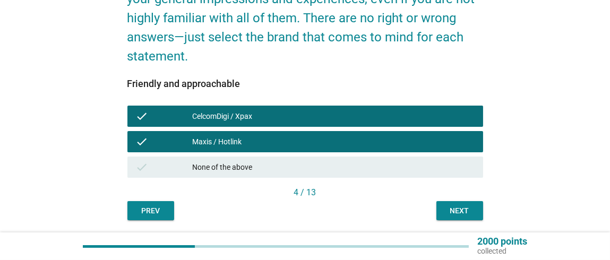
click at [458, 210] on div "Next" at bounding box center [460, 210] width 30 height 11
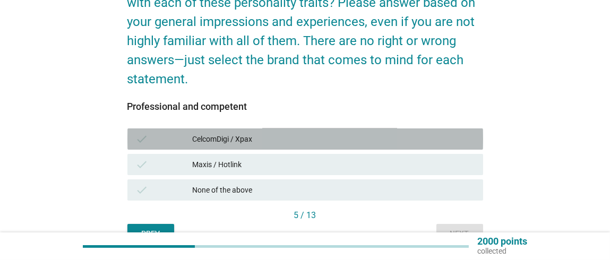
click at [411, 141] on div "CelcomDigi / Xpax" at bounding box center [333, 139] width 282 height 13
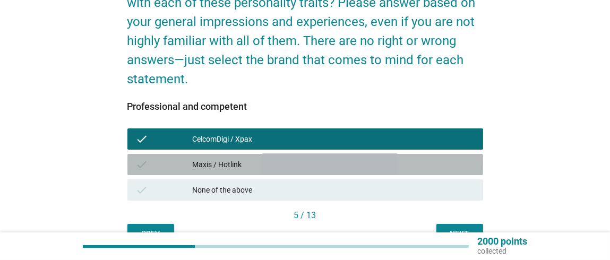
click at [403, 163] on div "Maxis / Hotlink" at bounding box center [333, 164] width 282 height 13
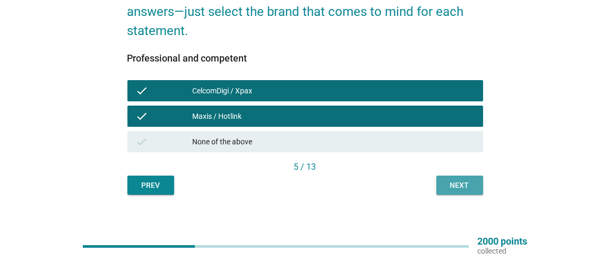
click at [463, 180] on div "Next" at bounding box center [460, 185] width 30 height 11
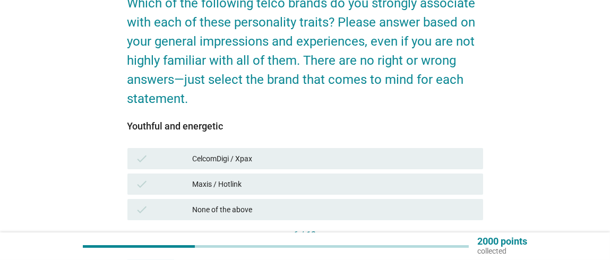
click at [425, 159] on div "CelcomDigi / Xpax" at bounding box center [333, 158] width 282 height 13
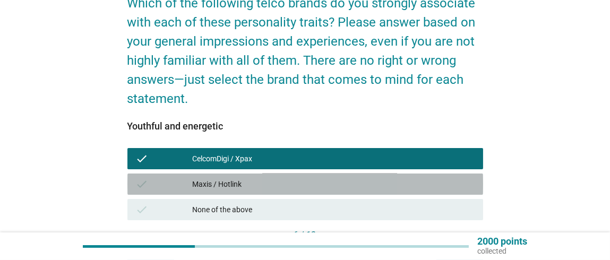
click at [418, 181] on div "Maxis / Hotlink" at bounding box center [333, 184] width 282 height 13
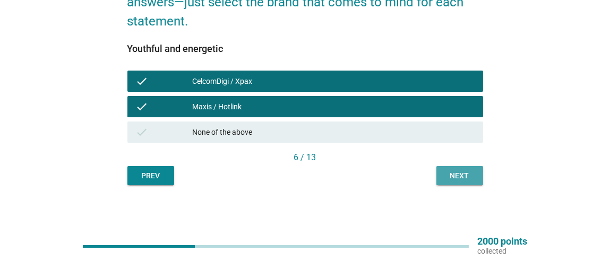
click at [456, 176] on div "Next" at bounding box center [460, 175] width 30 height 11
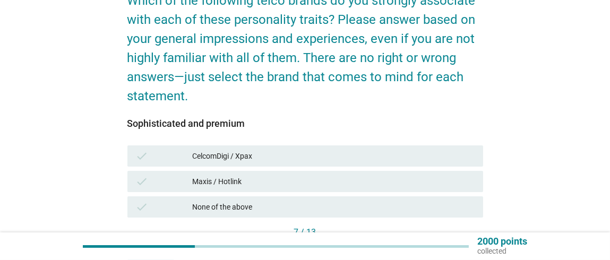
click at [398, 150] on div "CelcomDigi / Xpax" at bounding box center [333, 156] width 282 height 13
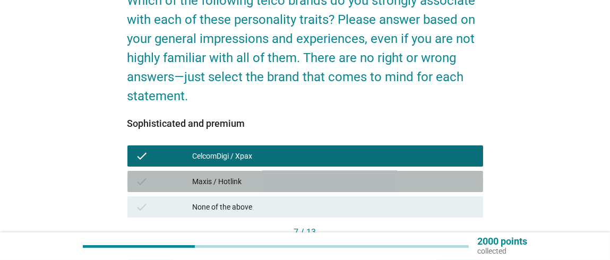
click at [391, 181] on div "Maxis / Hotlink" at bounding box center [333, 181] width 282 height 13
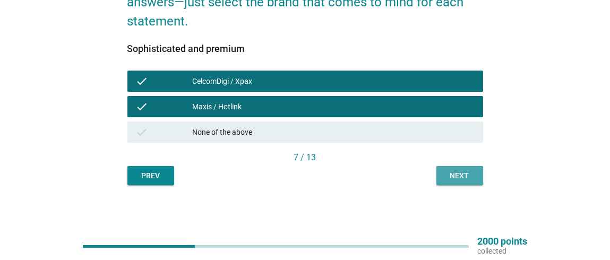
click at [450, 178] on div "Next" at bounding box center [460, 175] width 30 height 11
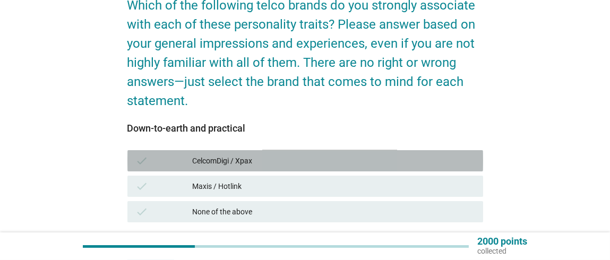
click at [408, 158] on div "CelcomDigi / Xpax" at bounding box center [333, 160] width 282 height 13
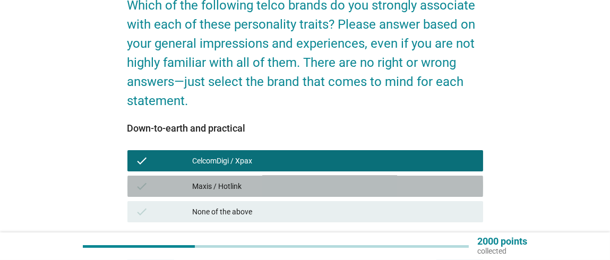
click at [401, 183] on div "Maxis / Hotlink" at bounding box center [333, 186] width 282 height 13
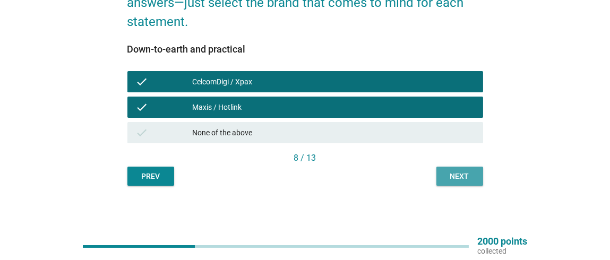
click at [462, 175] on div "Next" at bounding box center [460, 176] width 30 height 11
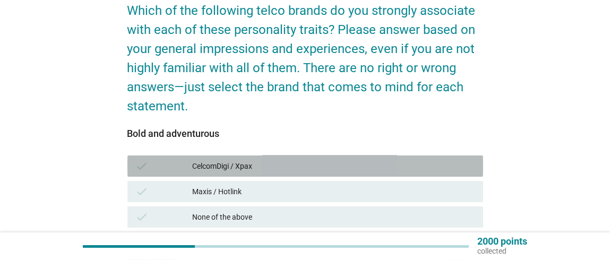
click at [440, 167] on div "CelcomDigi / Xpax" at bounding box center [333, 166] width 282 height 13
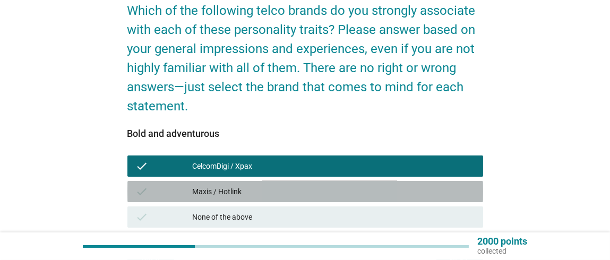
click at [435, 192] on div "Maxis / Hotlink" at bounding box center [333, 191] width 282 height 13
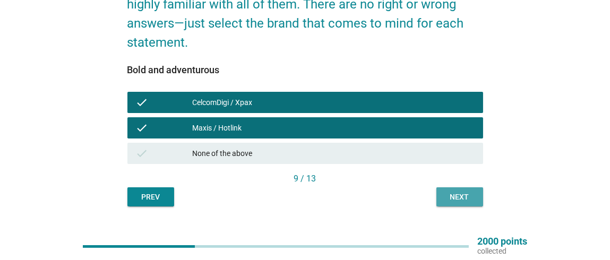
click at [463, 200] on div "Next" at bounding box center [460, 197] width 30 height 11
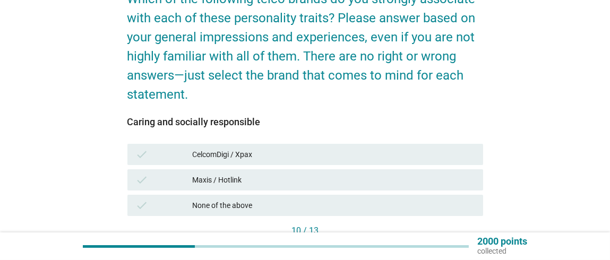
click at [446, 158] on div "CelcomDigi / Xpax" at bounding box center [333, 154] width 282 height 13
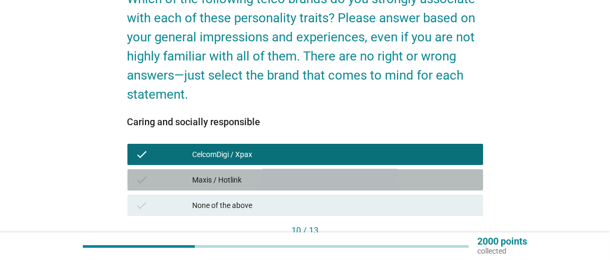
click at [438, 175] on div "Maxis / Hotlink" at bounding box center [333, 180] width 282 height 13
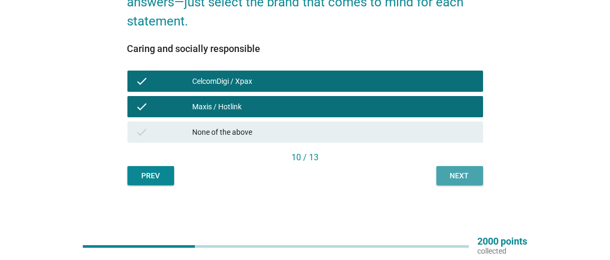
click at [475, 173] on button "Next" at bounding box center [459, 175] width 47 height 19
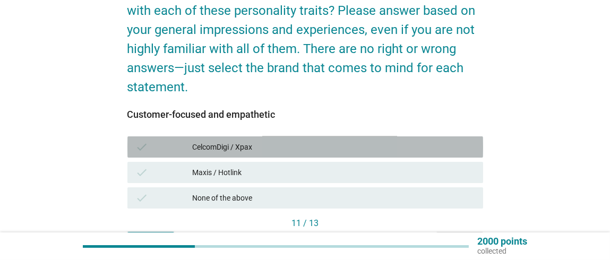
click at [428, 153] on div "check CelcomDigi / Xpax" at bounding box center [305, 146] width 356 height 21
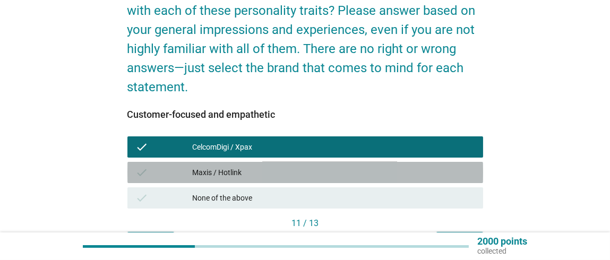
click at [422, 176] on div "Maxis / Hotlink" at bounding box center [333, 172] width 282 height 13
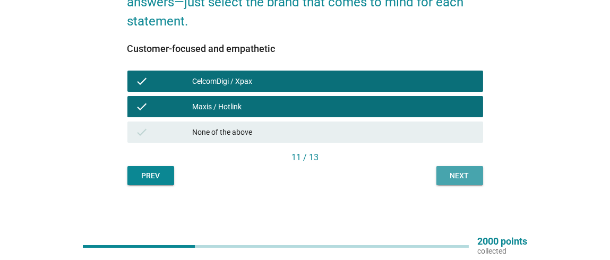
click at [462, 169] on button "Next" at bounding box center [459, 175] width 47 height 19
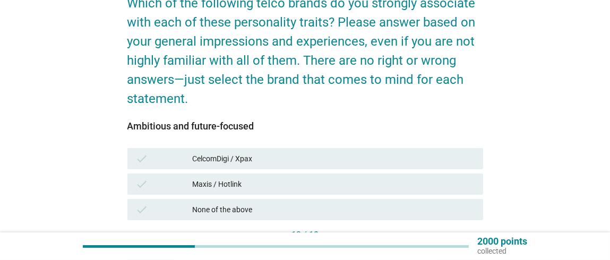
click at [446, 152] on div "CelcomDigi / Xpax" at bounding box center [333, 158] width 282 height 13
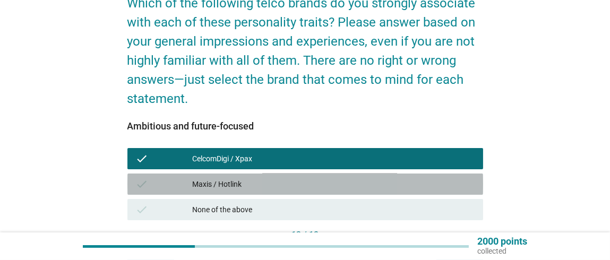
click at [437, 180] on div "Maxis / Hotlink" at bounding box center [333, 184] width 282 height 13
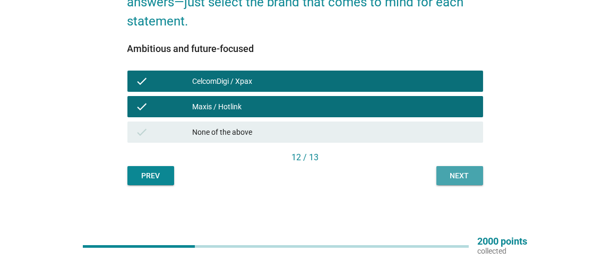
click at [465, 183] on button "Next" at bounding box center [459, 175] width 47 height 19
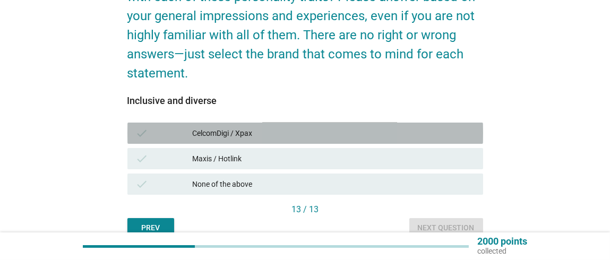
click at [449, 133] on div "CelcomDigi / Xpax" at bounding box center [333, 133] width 282 height 13
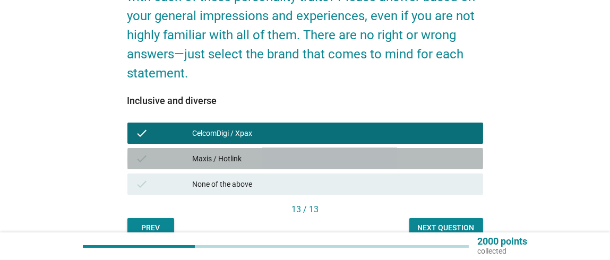
click at [441, 155] on div "Maxis / Hotlink" at bounding box center [333, 158] width 282 height 13
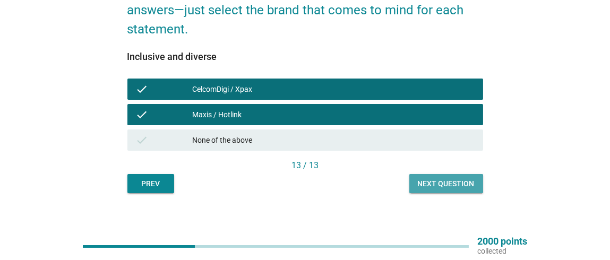
click at [444, 185] on div "Next question" at bounding box center [446, 183] width 57 height 11
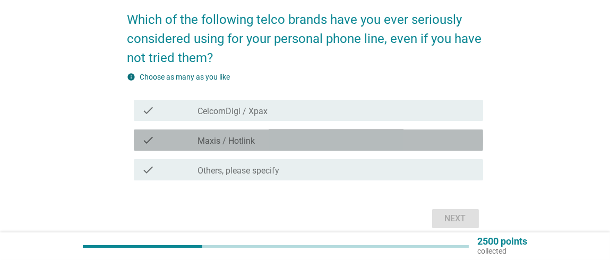
click at [433, 145] on div "check_box_outline_blank Maxis / Hotlink" at bounding box center [335, 140] width 277 height 13
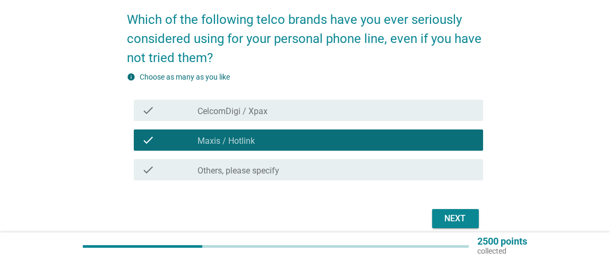
click at [433, 125] on div "check check_box_outline_blank Maxis / Hotlink" at bounding box center [305, 140] width 356 height 30
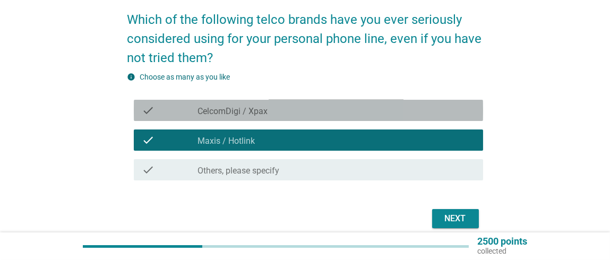
click at [435, 114] on div "check_box_outline_blank CelcomDigi / Xpax" at bounding box center [335, 110] width 277 height 13
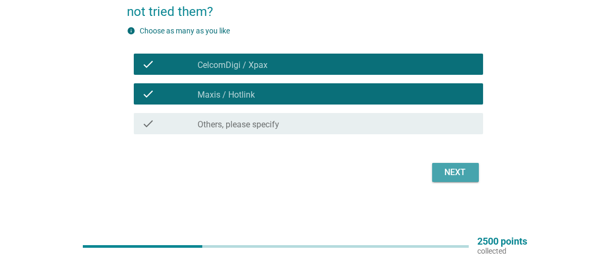
click at [447, 167] on div "Next" at bounding box center [455, 172] width 30 height 13
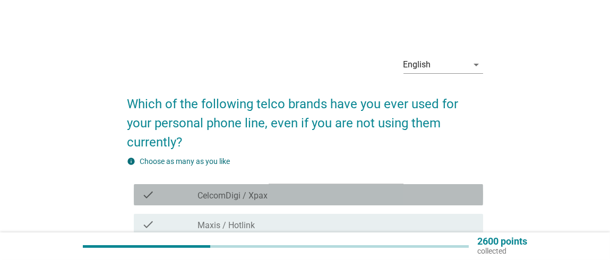
click at [423, 191] on div "check_box_outline_blank CelcomDigi / Xpax" at bounding box center [335, 194] width 277 height 13
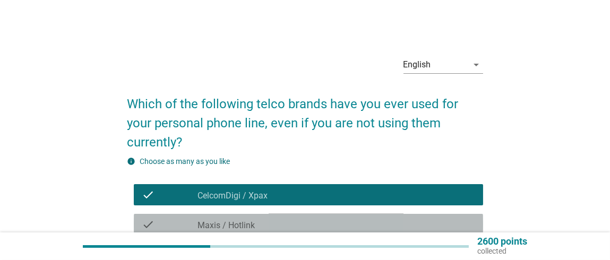
click at [416, 219] on div "check_box_outline_blank Maxis / Hotlink" at bounding box center [335, 224] width 277 height 13
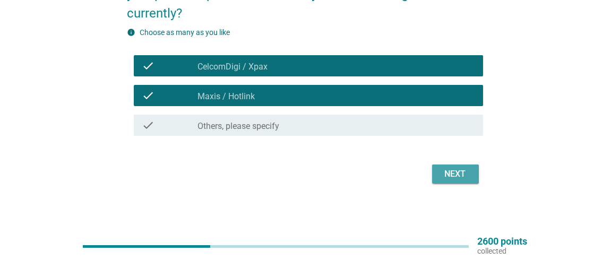
click at [453, 172] on div "Next" at bounding box center [455, 174] width 30 height 13
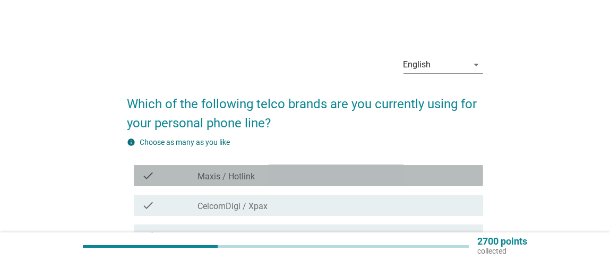
click at [397, 179] on div "check_box Maxis / Hotlink" at bounding box center [335, 175] width 277 height 13
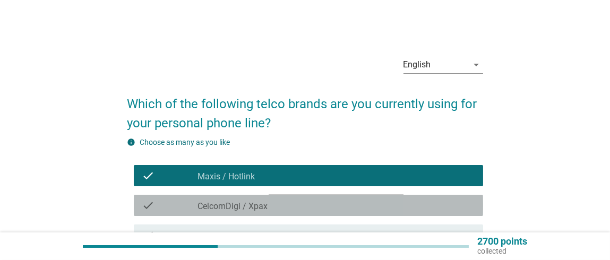
click at [384, 208] on div "check_box CelcomDigi / Xpax" at bounding box center [335, 205] width 277 height 13
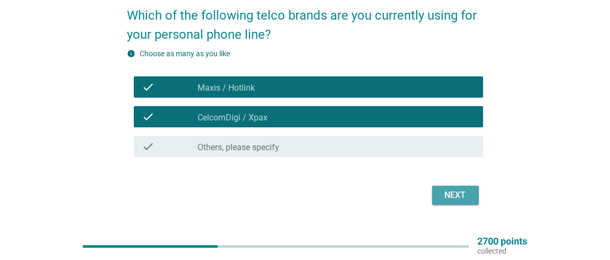
click at [457, 186] on button "Next" at bounding box center [455, 195] width 47 height 19
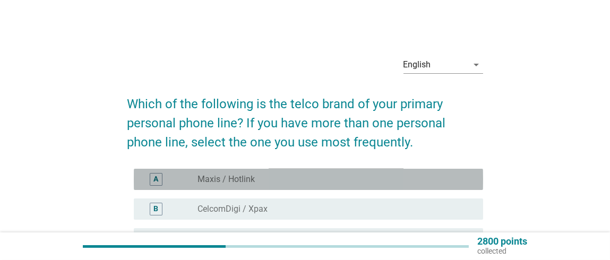
click at [457, 186] on div "A radio_button_unchecked Maxis / Hotlink" at bounding box center [308, 179] width 349 height 21
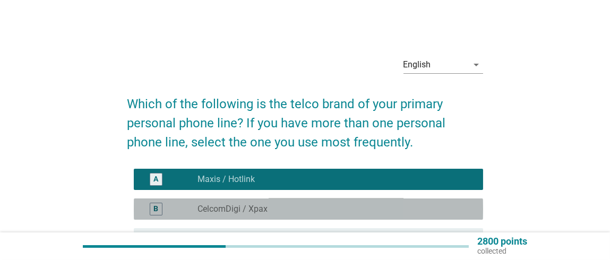
click at [447, 209] on div "radio_button_unchecked CelcomDigi / Xpax" at bounding box center [331, 209] width 268 height 11
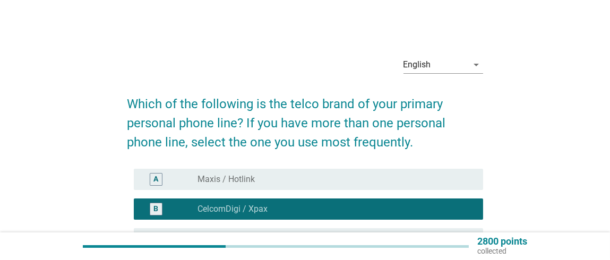
scroll to position [128, 0]
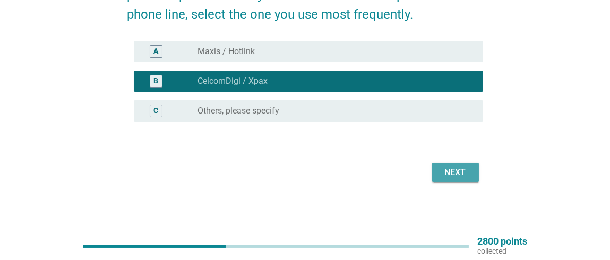
click at [465, 178] on div "Next" at bounding box center [455, 172] width 30 height 13
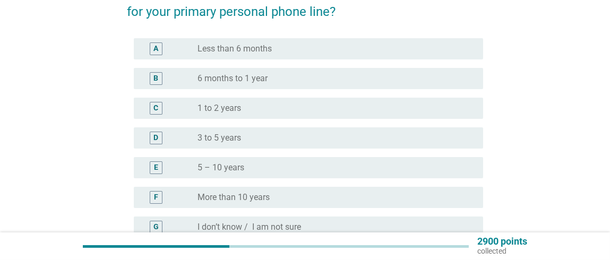
scroll to position [155, 0]
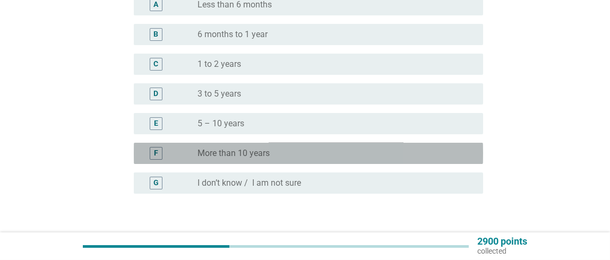
click at [404, 153] on div "radio_button_unchecked More than 10 years" at bounding box center [331, 153] width 268 height 11
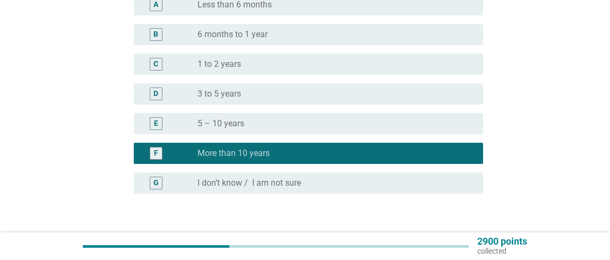
scroll to position [228, 0]
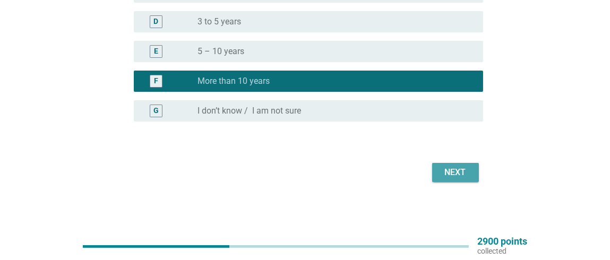
click at [451, 177] on div "Next" at bounding box center [455, 172] width 30 height 13
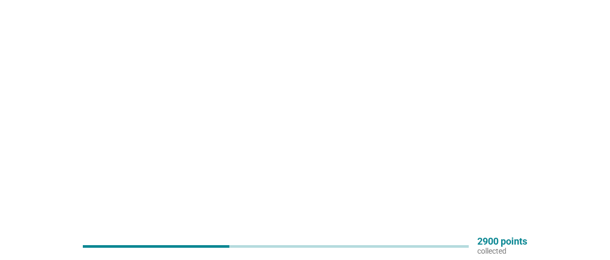
scroll to position [0, 0]
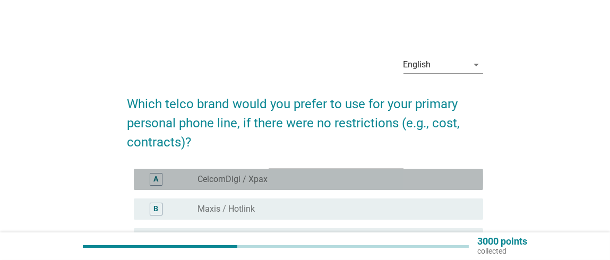
click at [451, 177] on div "radio_button_unchecked CelcomDigi / Xpax" at bounding box center [331, 179] width 268 height 11
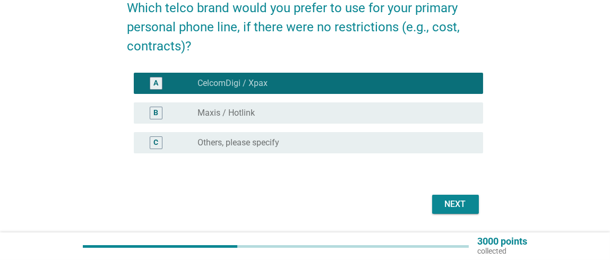
scroll to position [98, 0]
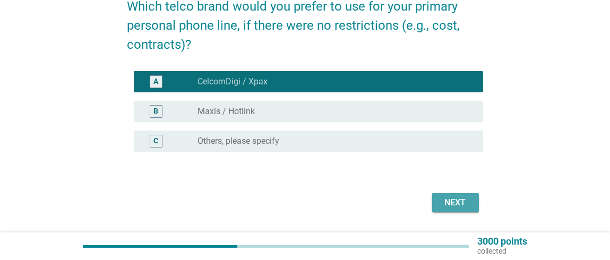
click at [455, 204] on div "Next" at bounding box center [455, 202] width 30 height 13
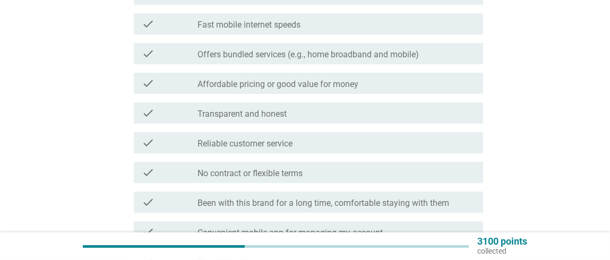
scroll to position [361, 0]
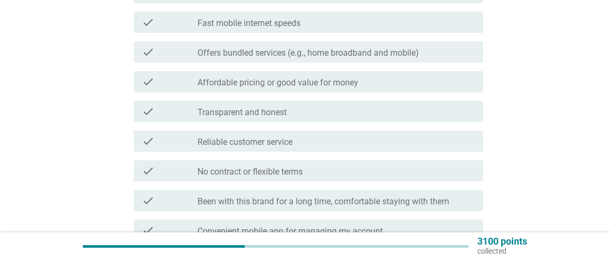
click at [455, 204] on div "check_box_outline_blank Been with this brand for a long time, comfortable stayi…" at bounding box center [335, 200] width 277 height 13
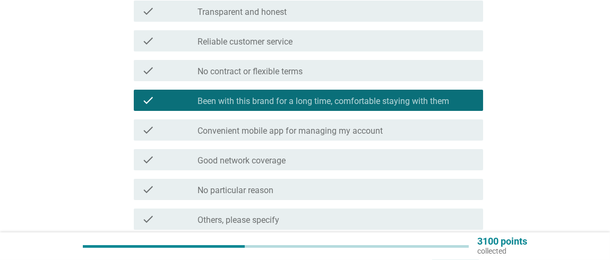
scroll to position [557, 0]
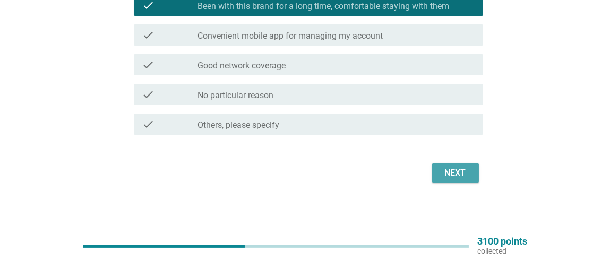
click at [461, 174] on div "Next" at bounding box center [455, 173] width 30 height 13
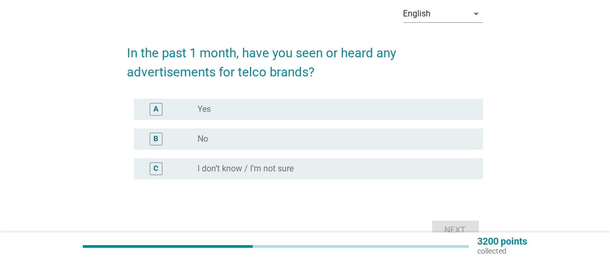
scroll to position [52, 0]
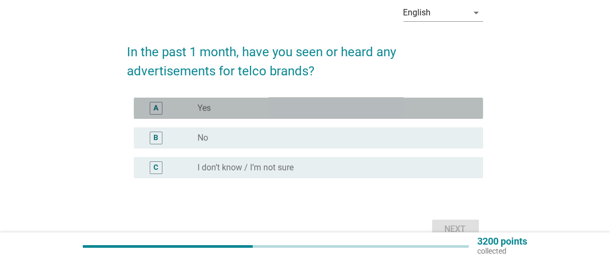
click at [450, 115] on div "A radio_button_unchecked Yes" at bounding box center [308, 108] width 349 height 21
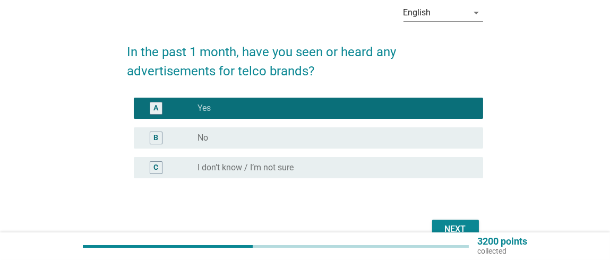
scroll to position [109, 0]
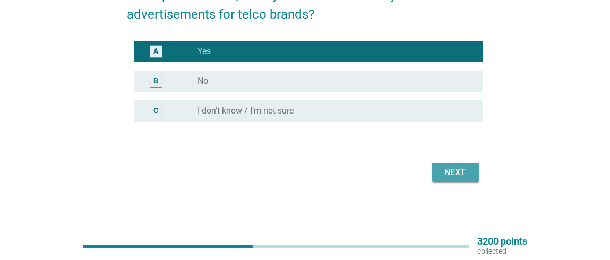
click at [446, 172] on div "Next" at bounding box center [455, 172] width 30 height 13
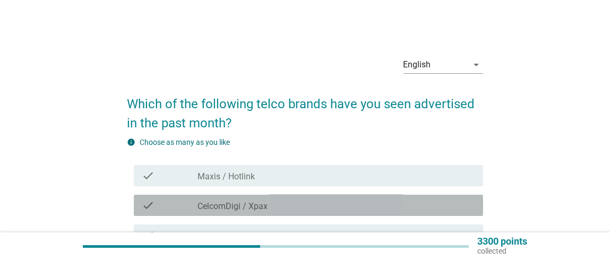
click at [434, 200] on div "check_box_outline_blank CelcomDigi / Xpax" at bounding box center [335, 205] width 277 height 13
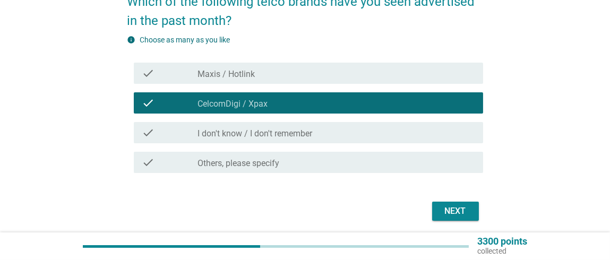
scroll to position [103, 0]
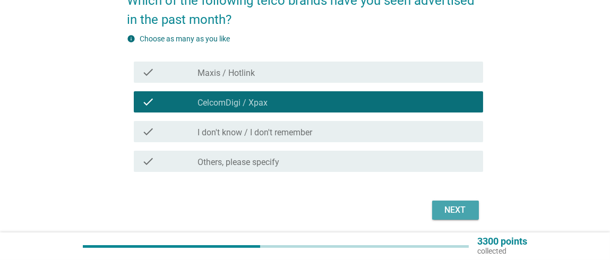
click at [456, 215] on div "Next" at bounding box center [455, 210] width 30 height 13
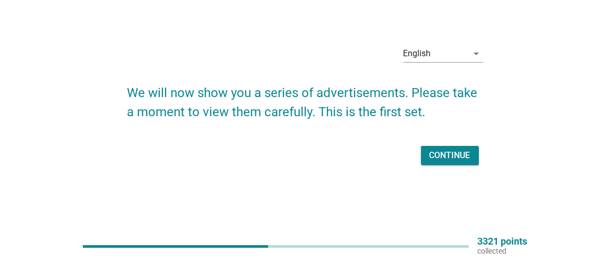
scroll to position [0, 0]
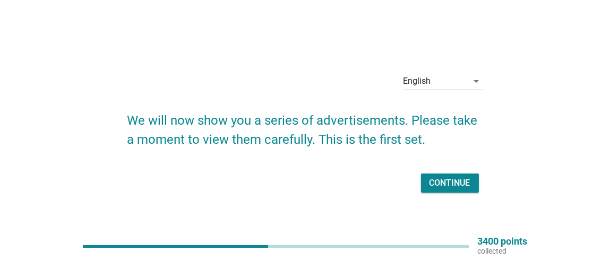
click at [456, 186] on div "Continue" at bounding box center [449, 183] width 41 height 13
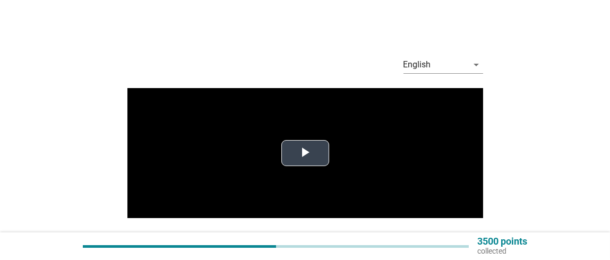
click at [305, 153] on span "Video Player" at bounding box center [305, 153] width 0 height 0
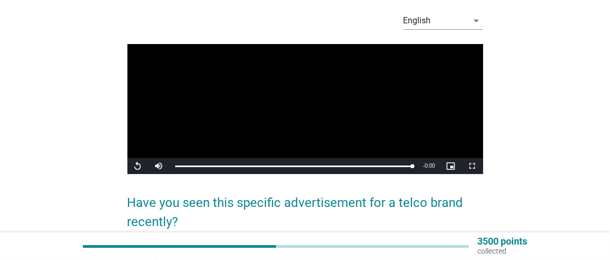
scroll to position [166, 0]
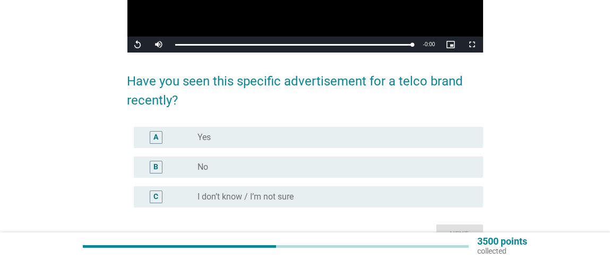
click at [385, 171] on div "radio_button_unchecked No" at bounding box center [331, 167] width 268 height 11
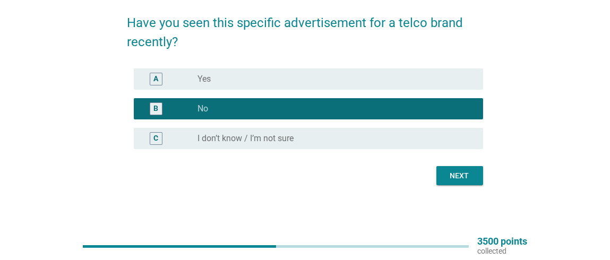
scroll to position [223, 0]
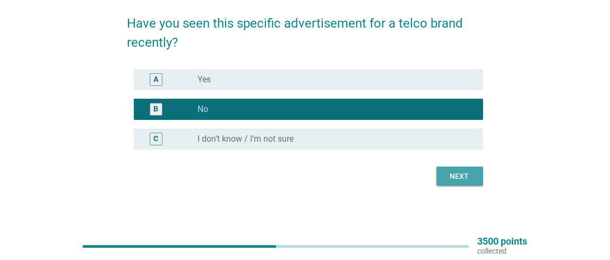
click at [466, 179] on div "Next" at bounding box center [460, 176] width 30 height 11
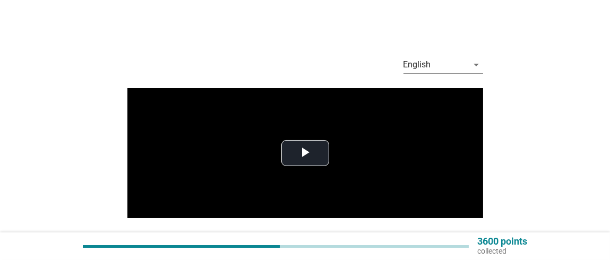
scroll to position [97, 0]
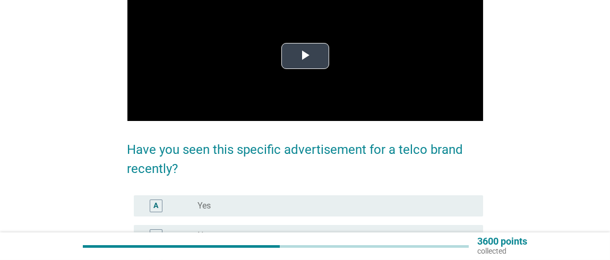
click at [368, 103] on video "Video Player" at bounding box center [305, 56] width 356 height 130
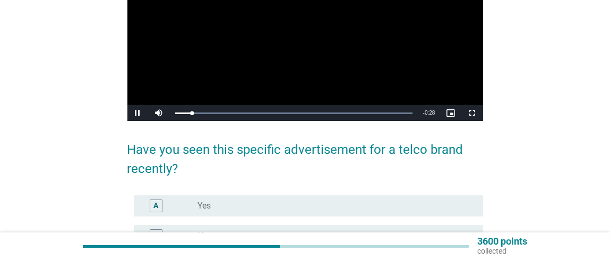
scroll to position [129, 0]
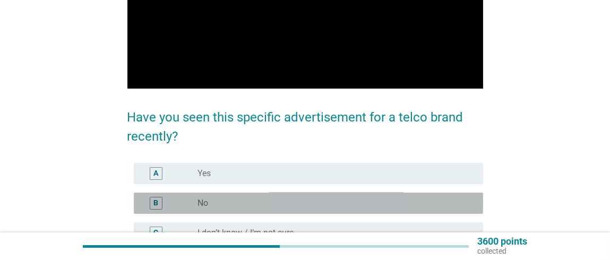
click at [329, 204] on div "radio_button_unchecked No" at bounding box center [331, 203] width 268 height 11
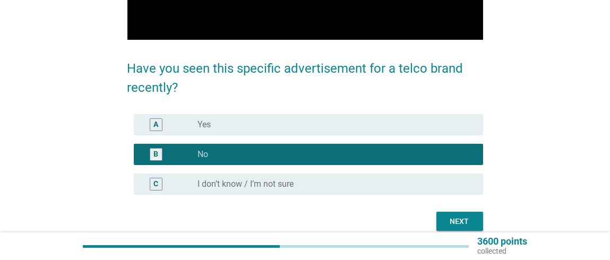
scroll to position [178, 0]
click at [448, 216] on div "Next" at bounding box center [460, 221] width 30 height 11
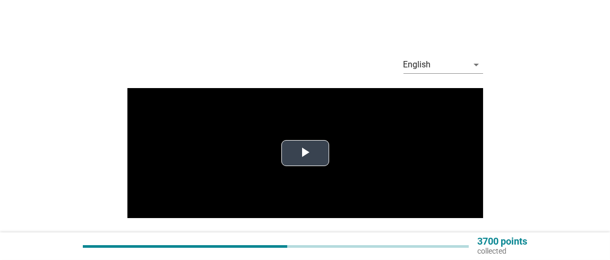
click at [304, 166] on button "Play Video" at bounding box center [305, 153] width 48 height 26
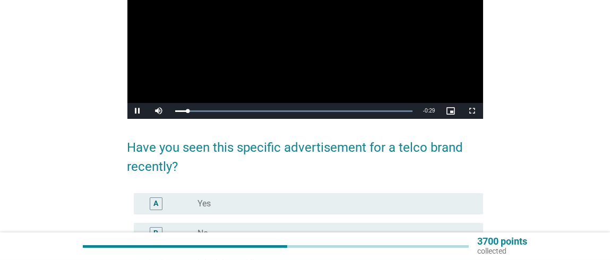
scroll to position [139, 0]
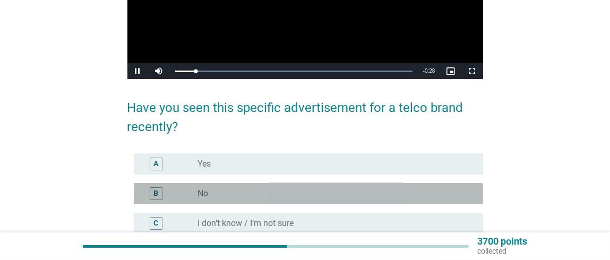
click at [297, 190] on div "radio_button_unchecked No" at bounding box center [331, 193] width 268 height 11
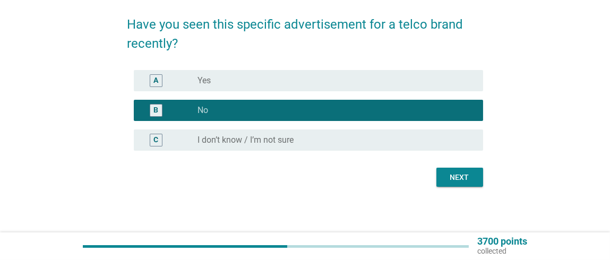
scroll to position [224, 0]
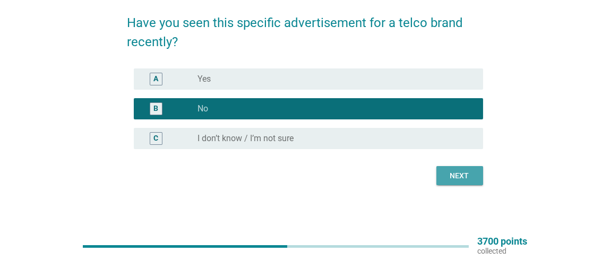
click at [448, 177] on div "Next" at bounding box center [460, 175] width 30 height 11
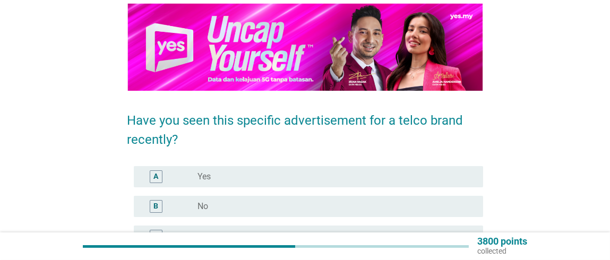
scroll to position [91, 0]
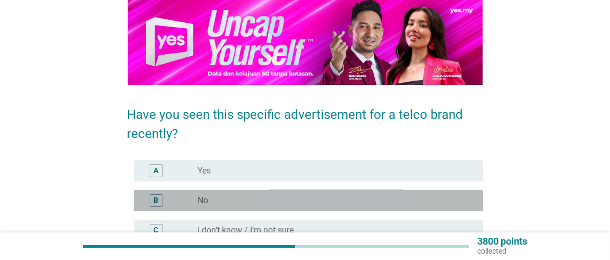
click at [303, 192] on div "B radio_button_unchecked No" at bounding box center [308, 200] width 349 height 21
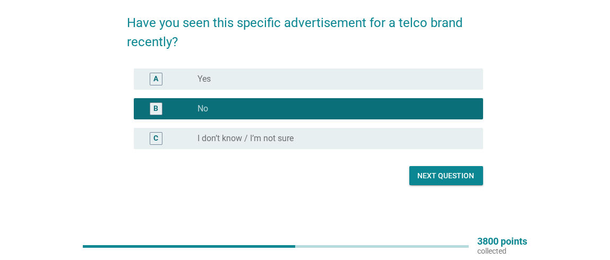
scroll to position [183, 0]
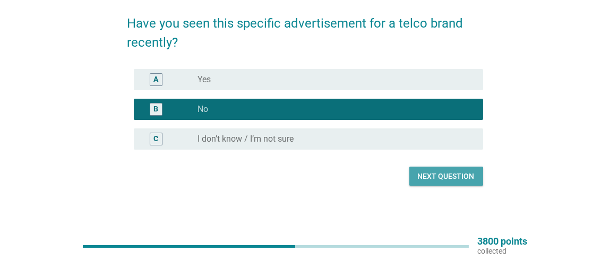
click at [440, 176] on div "Next question" at bounding box center [446, 176] width 57 height 11
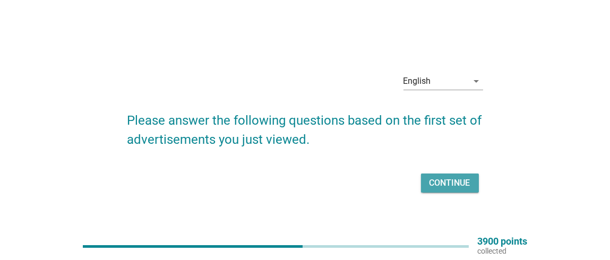
click at [427, 182] on button "Continue" at bounding box center [450, 183] width 58 height 19
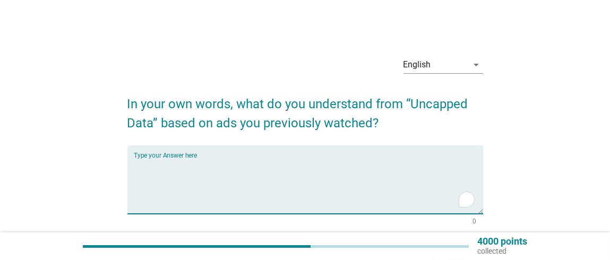
click at [360, 176] on textarea "To enrich screen reader interactions, please activate Accessibility in Grammarl…" at bounding box center [308, 186] width 349 height 56
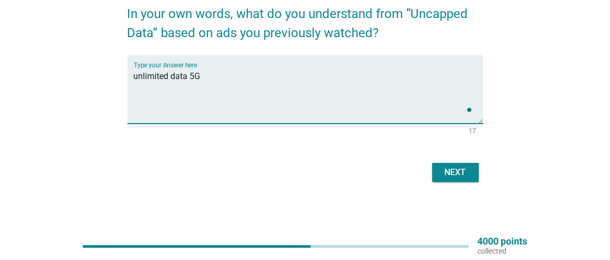
scroll to position [90, 0]
type textarea "unlimited data 5G"
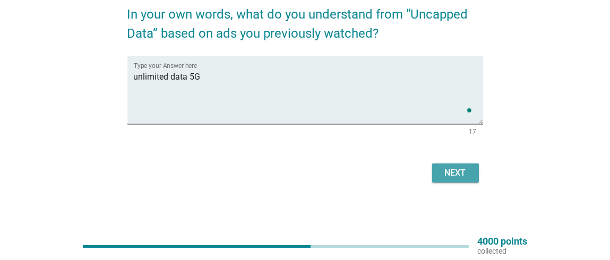
click at [460, 178] on div "Next" at bounding box center [455, 173] width 30 height 13
click at [460, 178] on div "Next" at bounding box center [305, 172] width 356 height 25
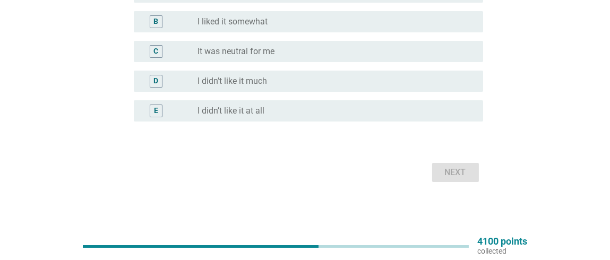
scroll to position [168, 0]
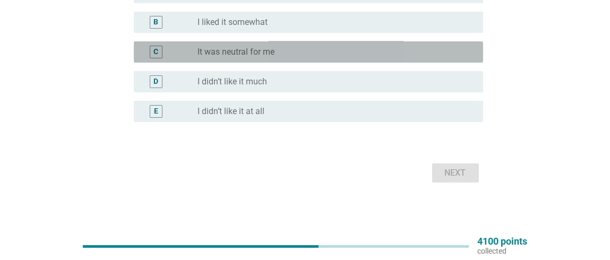
click at [330, 45] on div "C radio_button_unchecked It was neutral for me" at bounding box center [308, 51] width 349 height 21
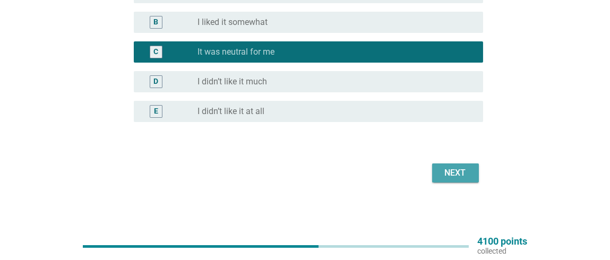
click at [455, 171] on div "Next" at bounding box center [455, 173] width 30 height 13
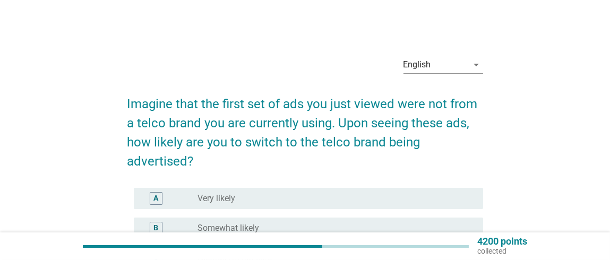
scroll to position [98, 0]
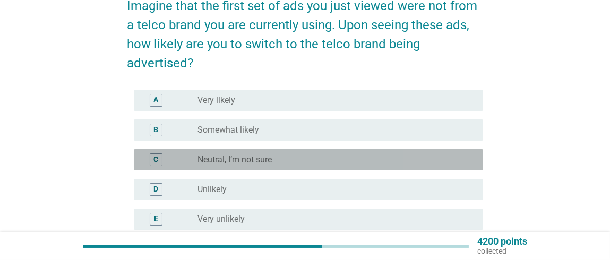
click at [382, 153] on div "radio_button_unchecked Neutral, I’m not sure" at bounding box center [335, 159] width 277 height 13
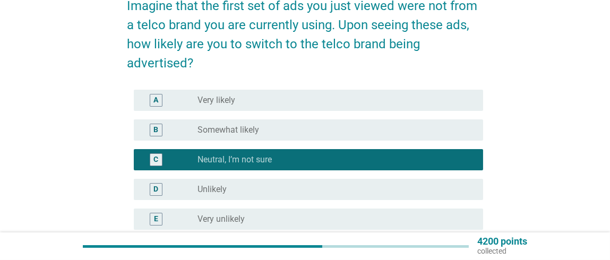
scroll to position [206, 0]
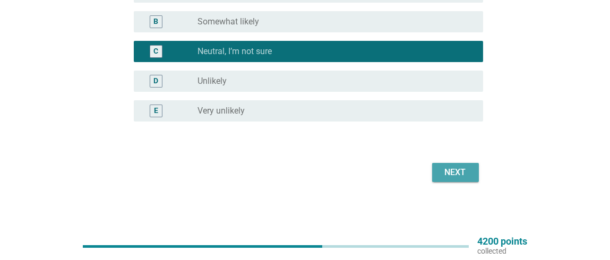
click at [442, 170] on div "Next" at bounding box center [455, 172] width 30 height 13
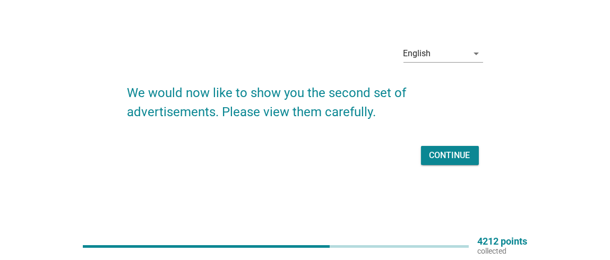
scroll to position [0, 0]
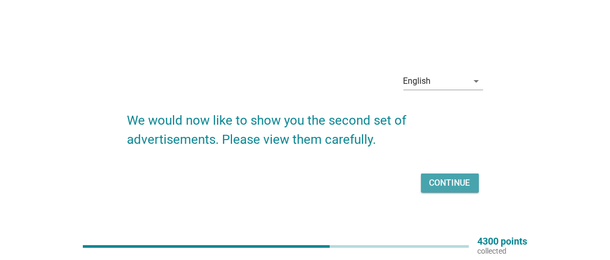
click at [451, 180] on div "Continue" at bounding box center [449, 183] width 41 height 13
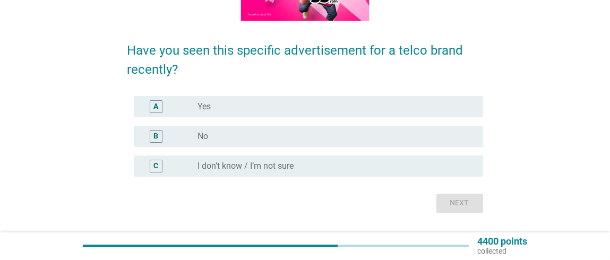
scroll to position [196, 0]
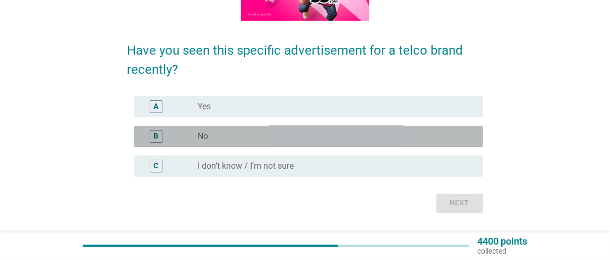
click at [451, 145] on div "B radio_button_unchecked No" at bounding box center [308, 136] width 349 height 21
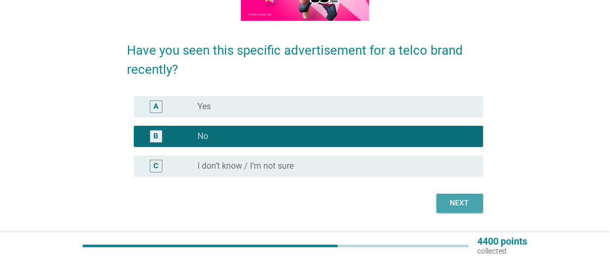
click at [460, 199] on div "Next" at bounding box center [460, 202] width 30 height 11
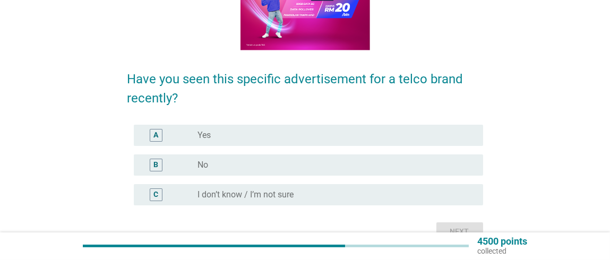
scroll to position [168, 0]
click at [431, 158] on div "B radio_button_unchecked No" at bounding box center [308, 164] width 349 height 21
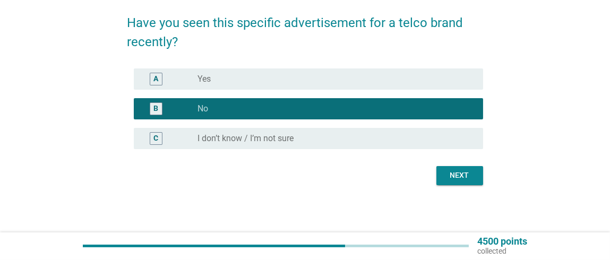
scroll to position [223, 0]
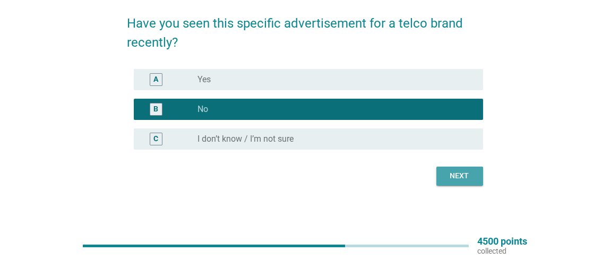
click at [474, 183] on button "Next" at bounding box center [459, 176] width 47 height 19
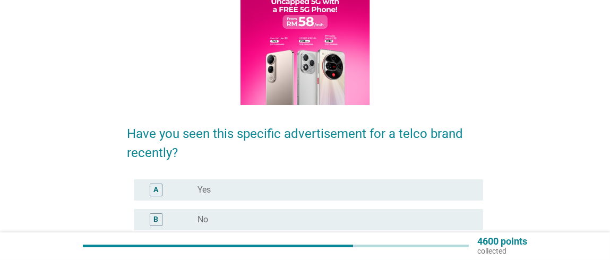
scroll to position [112, 0]
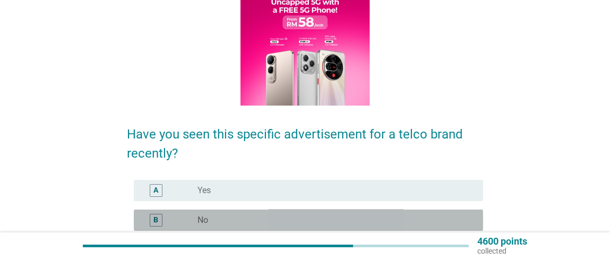
click at [451, 210] on div "B radio_button_unchecked No" at bounding box center [308, 220] width 349 height 21
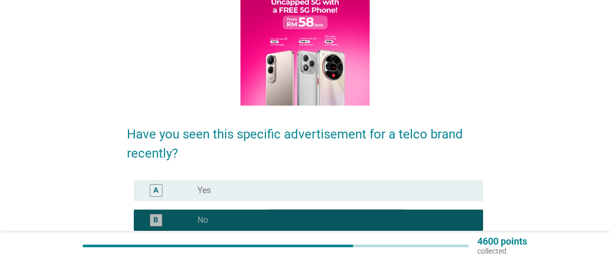
click at [451, 210] on div "B radio_button_checked No" at bounding box center [308, 220] width 349 height 21
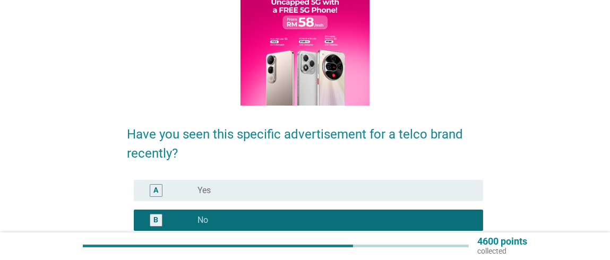
scroll to position [224, 0]
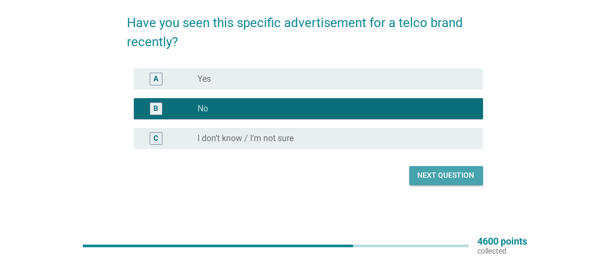
click at [463, 176] on div "Next question" at bounding box center [446, 175] width 57 height 11
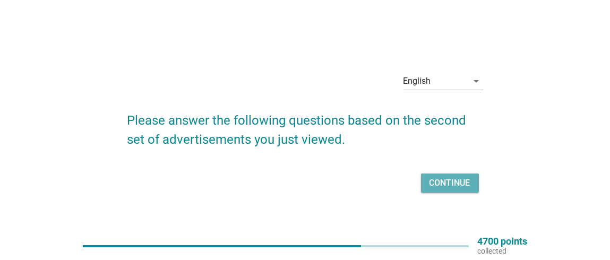
click at [463, 177] on div "Continue" at bounding box center [449, 183] width 41 height 13
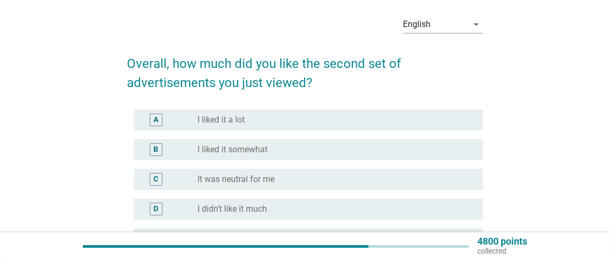
scroll to position [41, 0]
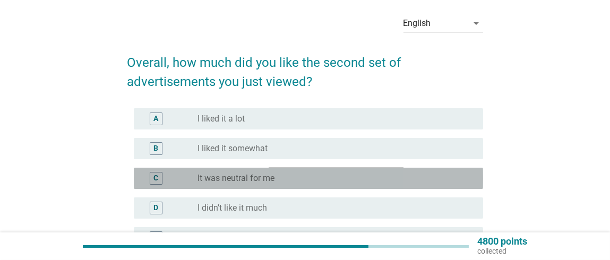
click at [445, 178] on div "radio_button_unchecked It was neutral for me" at bounding box center [331, 178] width 268 height 11
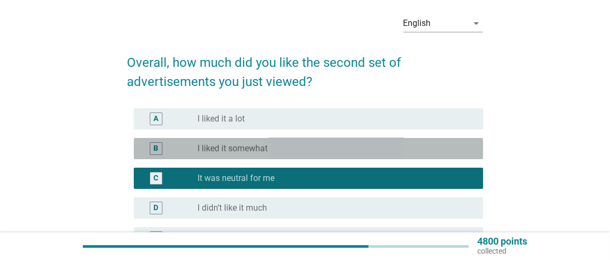
click at [442, 154] on div "radio_button_unchecked I liked it somewhat" at bounding box center [335, 148] width 277 height 13
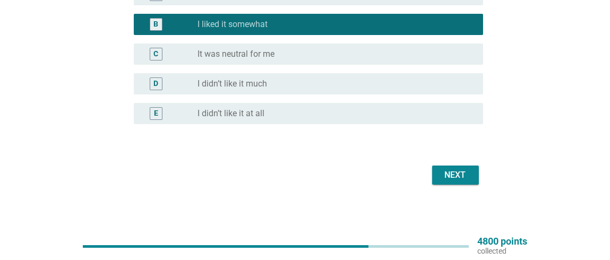
scroll to position [164, 0]
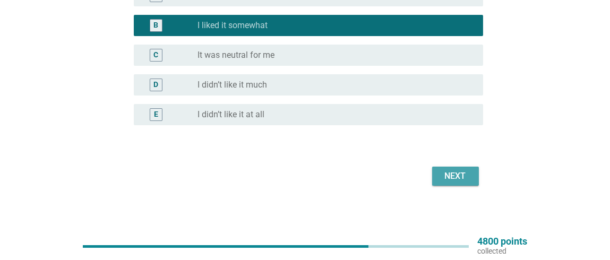
click at [451, 175] on div "Next" at bounding box center [455, 176] width 30 height 13
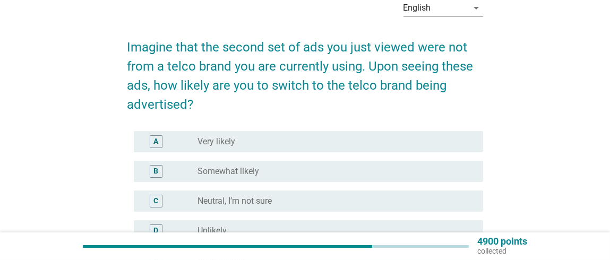
scroll to position [58, 0]
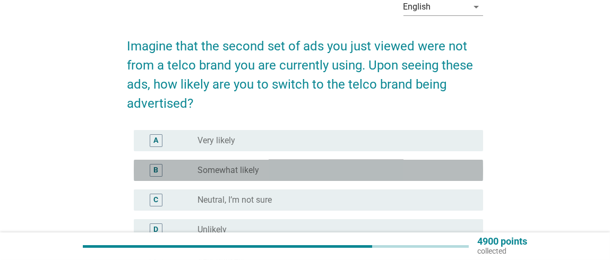
click at [418, 171] on div "radio_button_unchecked Somewhat likely" at bounding box center [331, 170] width 268 height 11
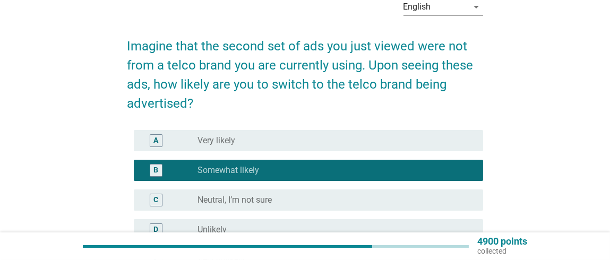
scroll to position [201, 0]
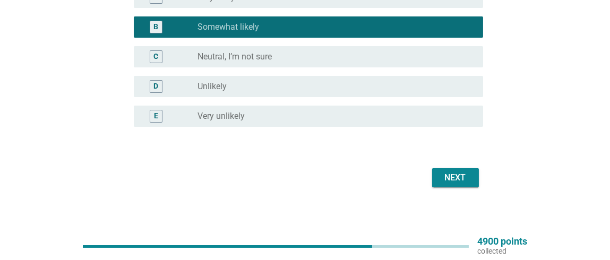
click at [445, 179] on div "Next" at bounding box center [455, 177] width 30 height 13
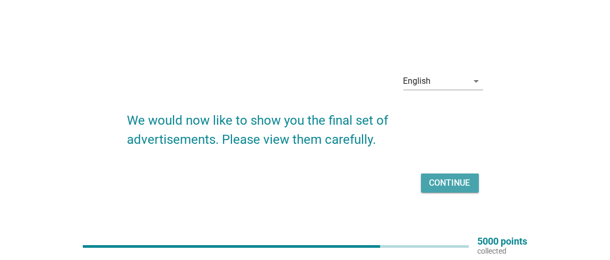
click at [445, 179] on div "Continue" at bounding box center [449, 183] width 41 height 13
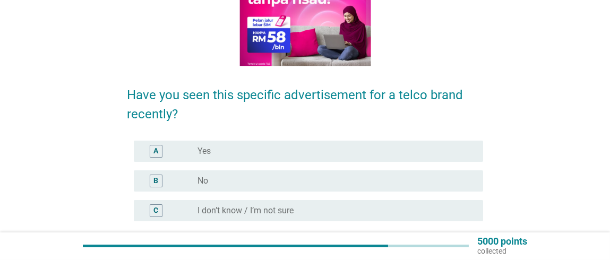
scroll to position [151, 0]
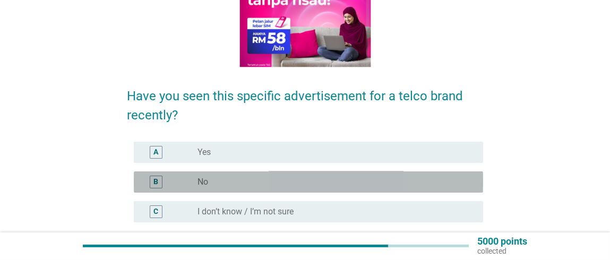
click at [436, 181] on div "radio_button_unchecked No" at bounding box center [331, 182] width 268 height 11
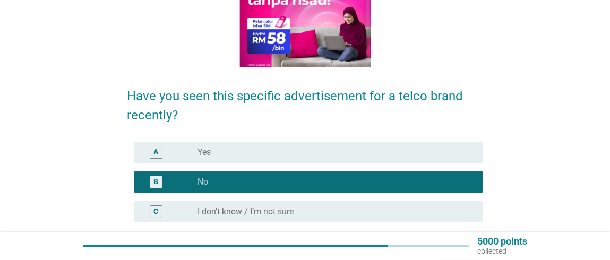
scroll to position [224, 0]
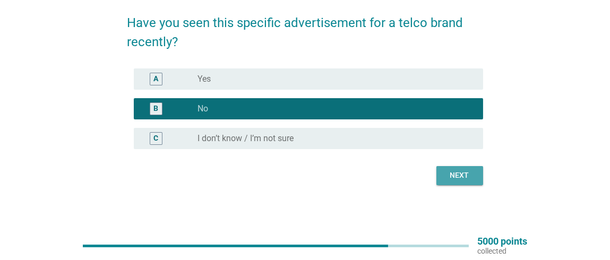
click at [465, 169] on button "Next" at bounding box center [459, 175] width 47 height 19
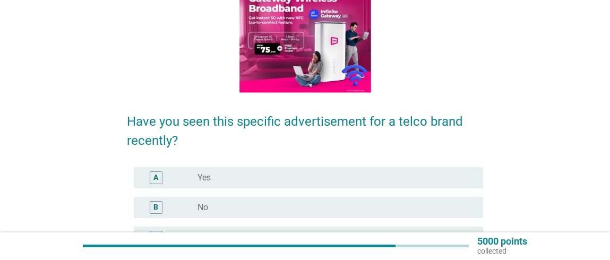
scroll to position [126, 0]
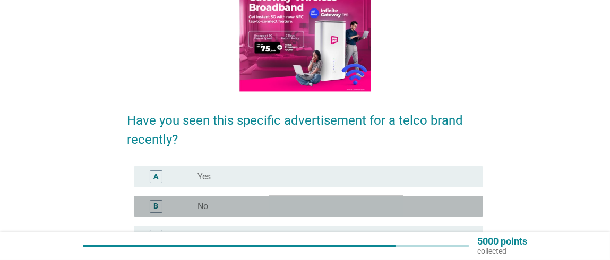
click at [449, 204] on div "radio_button_unchecked No" at bounding box center [331, 206] width 268 height 11
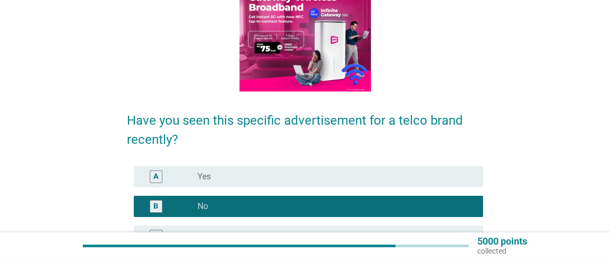
scroll to position [224, 0]
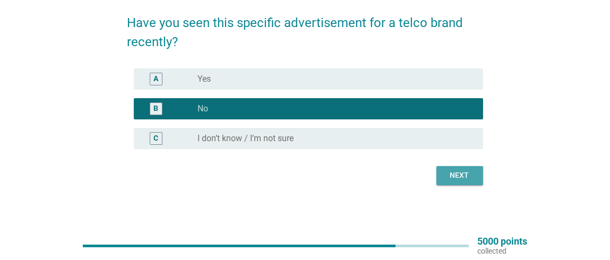
click at [460, 178] on div "Next" at bounding box center [460, 175] width 30 height 11
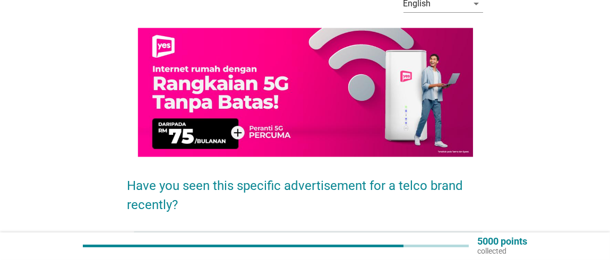
scroll to position [170, 0]
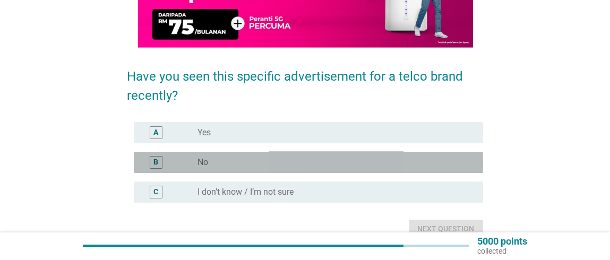
click at [452, 159] on div "radio_button_unchecked No" at bounding box center [331, 162] width 268 height 11
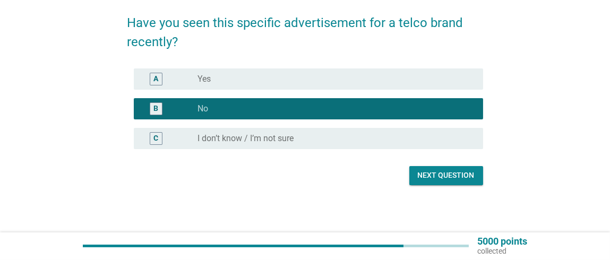
scroll to position [223, 0]
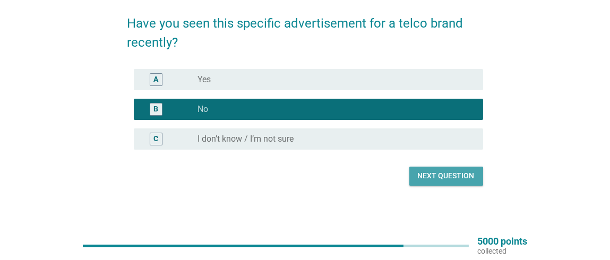
click at [451, 170] on div "Next question" at bounding box center [446, 175] width 57 height 11
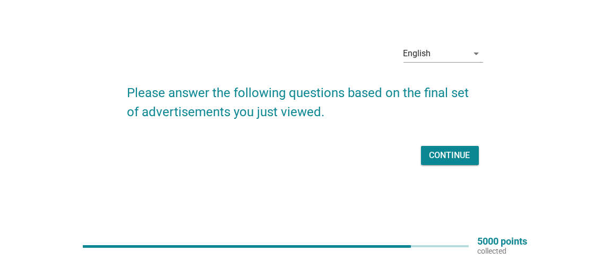
scroll to position [0, 0]
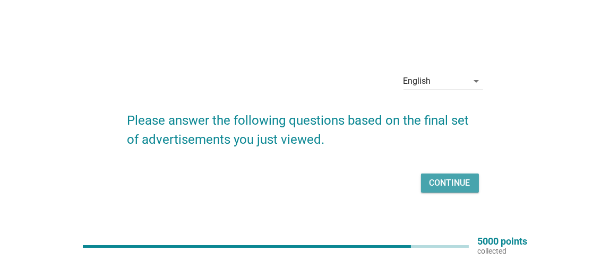
click at [446, 180] on div "Continue" at bounding box center [449, 183] width 41 height 13
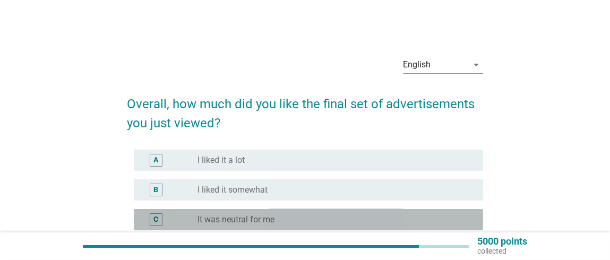
click at [419, 219] on div "radio_button_unchecked It was neutral for me" at bounding box center [331, 219] width 268 height 11
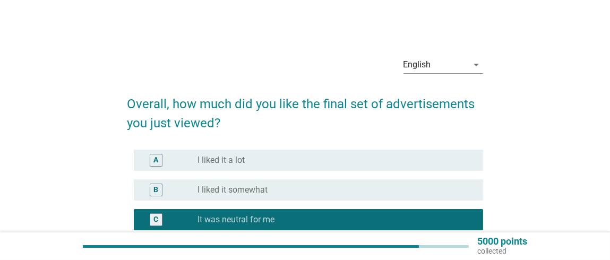
scroll to position [139, 0]
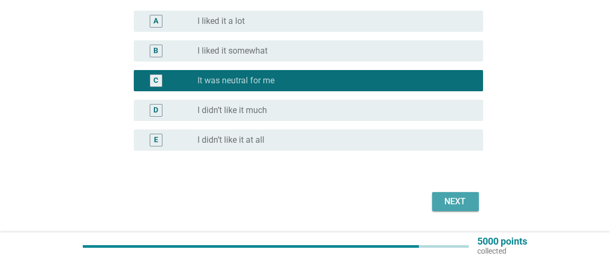
click at [444, 200] on div "Next" at bounding box center [455, 201] width 30 height 13
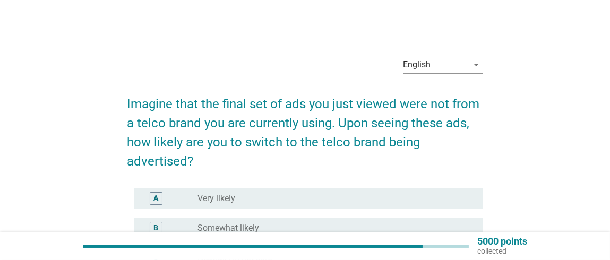
scroll to position [90, 0]
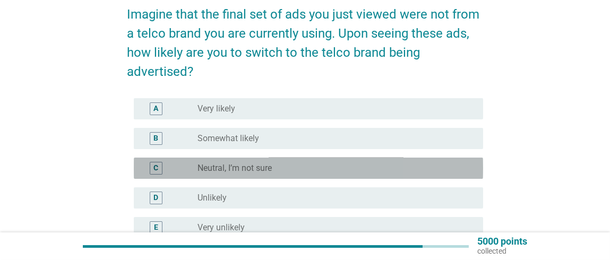
click at [435, 167] on div "radio_button_unchecked Neutral, I’m not sure" at bounding box center [331, 168] width 268 height 11
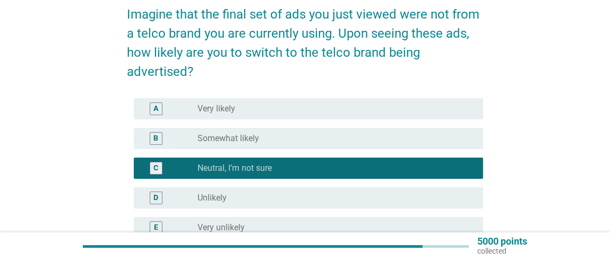
scroll to position [206, 0]
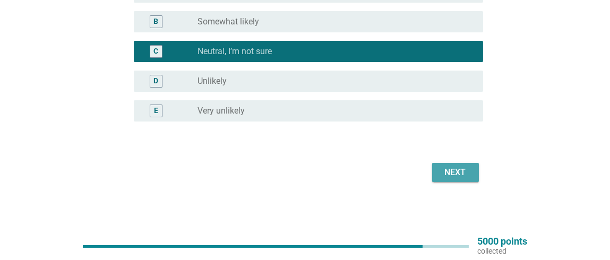
click at [456, 170] on div "Next" at bounding box center [455, 172] width 30 height 13
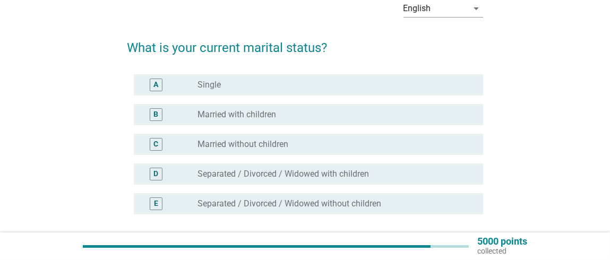
scroll to position [57, 0]
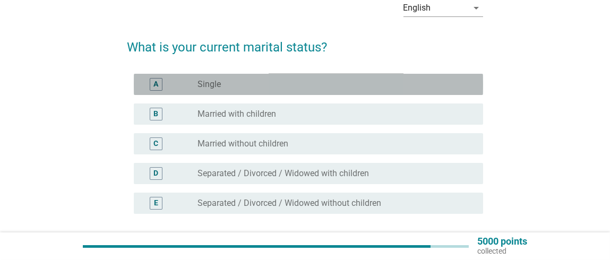
click at [449, 83] on div "radio_button_unchecked Single" at bounding box center [331, 84] width 268 height 11
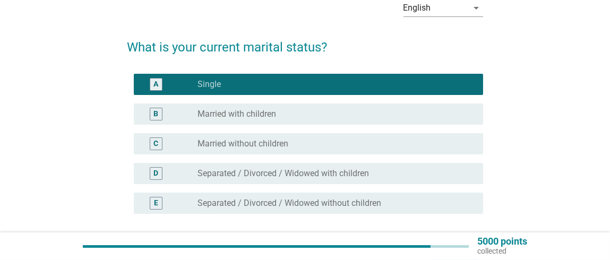
scroll to position [149, 0]
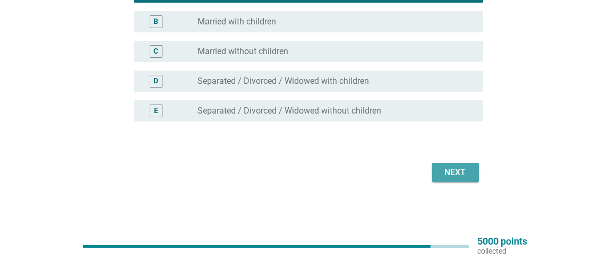
click at [454, 171] on div "Next" at bounding box center [455, 172] width 30 height 13
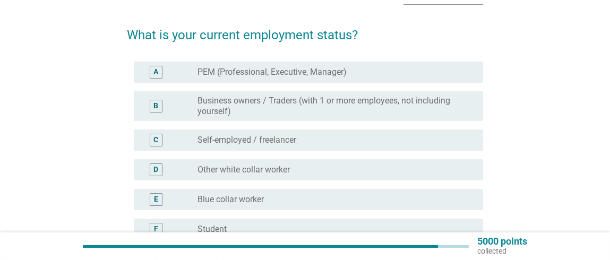
scroll to position [74, 0]
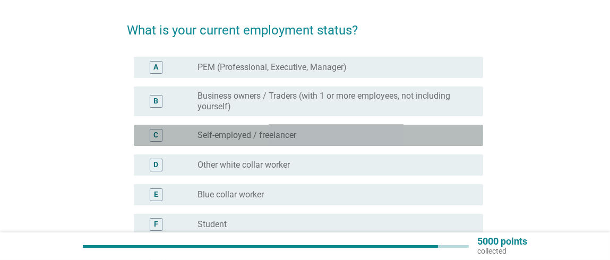
click at [451, 137] on div "radio_button_unchecked Self-employed / freelancer" at bounding box center [331, 135] width 268 height 11
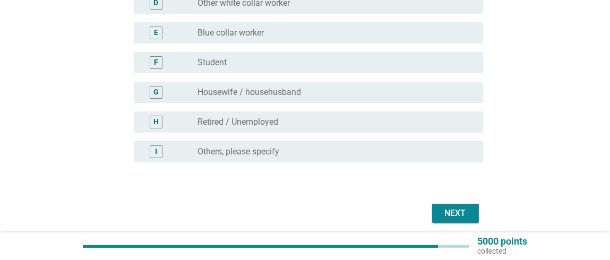
scroll to position [239, 0]
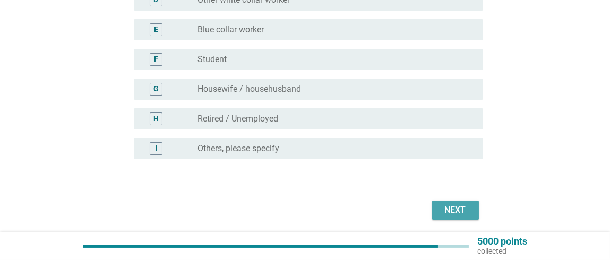
click at [451, 206] on div "Next" at bounding box center [455, 210] width 30 height 13
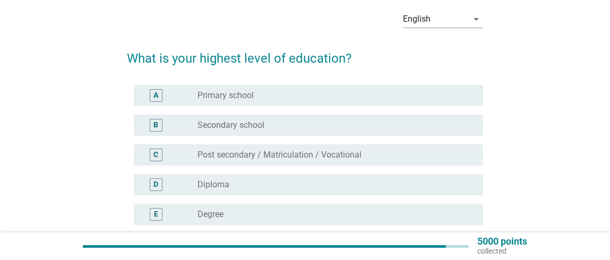
scroll to position [48, 0]
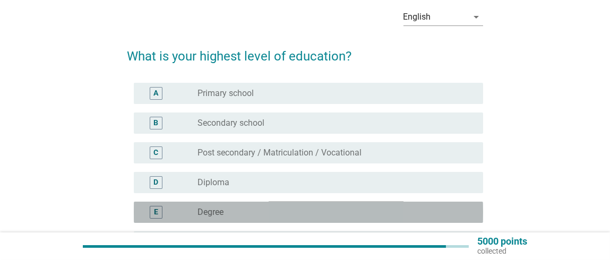
click at [439, 215] on div "radio_button_unchecked Degree" at bounding box center [331, 212] width 268 height 11
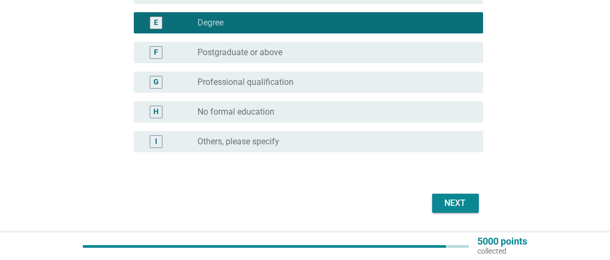
scroll to position [238, 0]
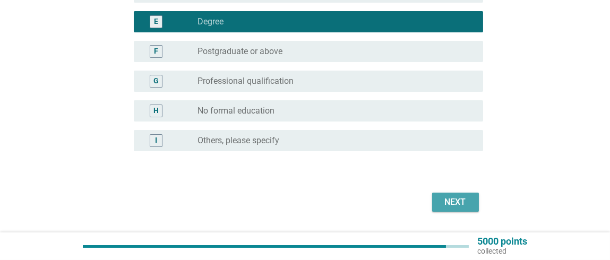
click at [466, 194] on button "Next" at bounding box center [455, 202] width 47 height 19
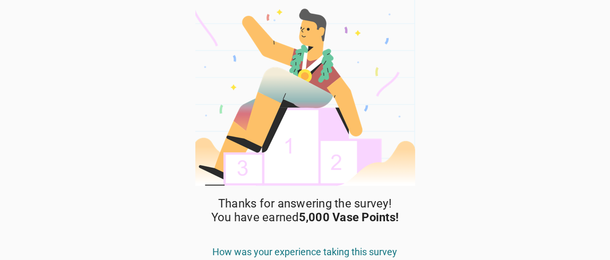
scroll to position [76, 0]
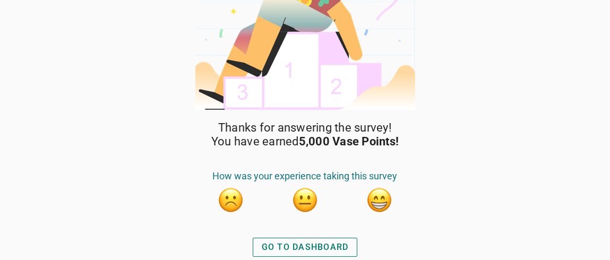
click at [323, 250] on div "GO TO DASHBOARD" at bounding box center [305, 247] width 87 height 13
